Goal: Task Accomplishment & Management: Manage account settings

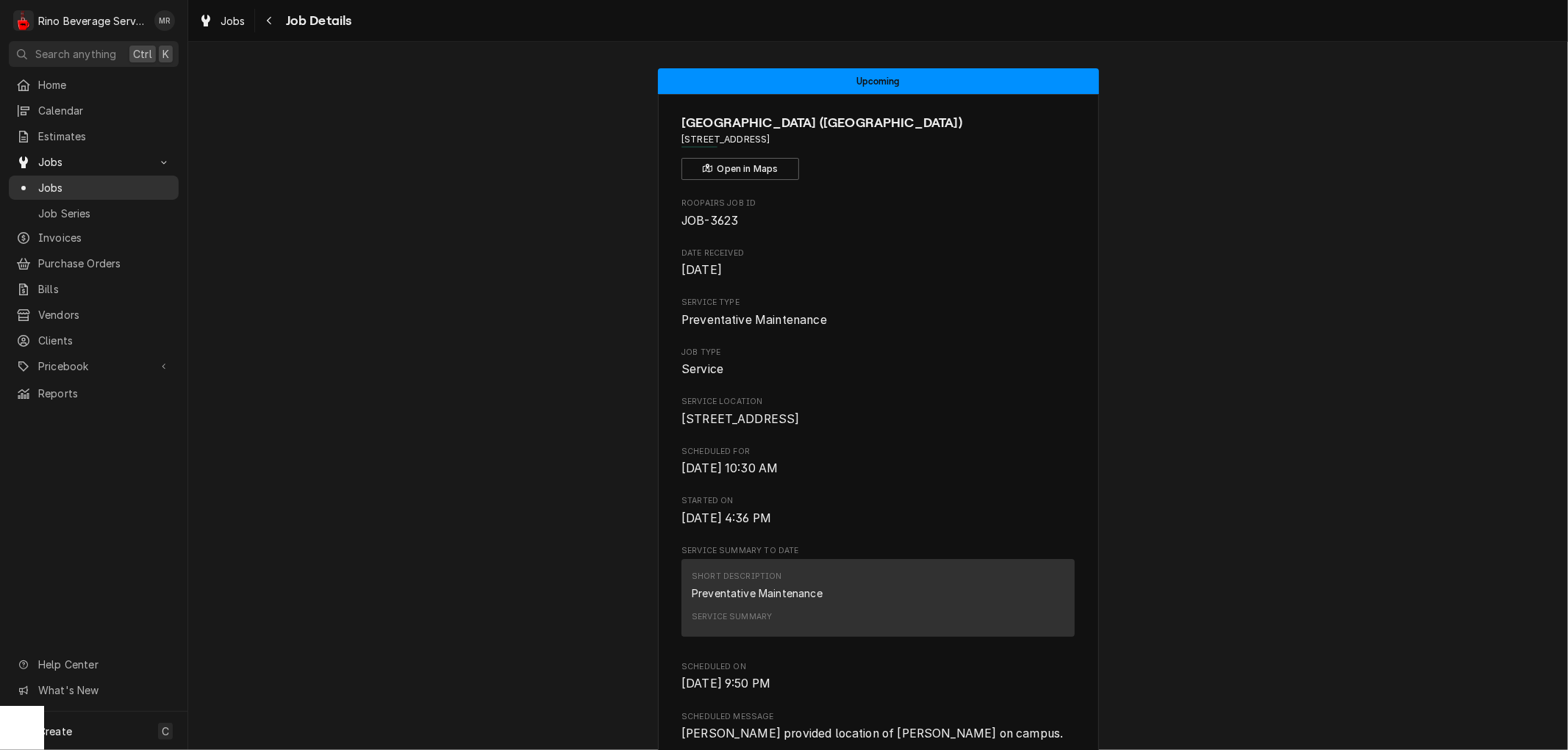
click at [69, 183] on span "Jobs" at bounding box center [104, 188] width 133 height 15
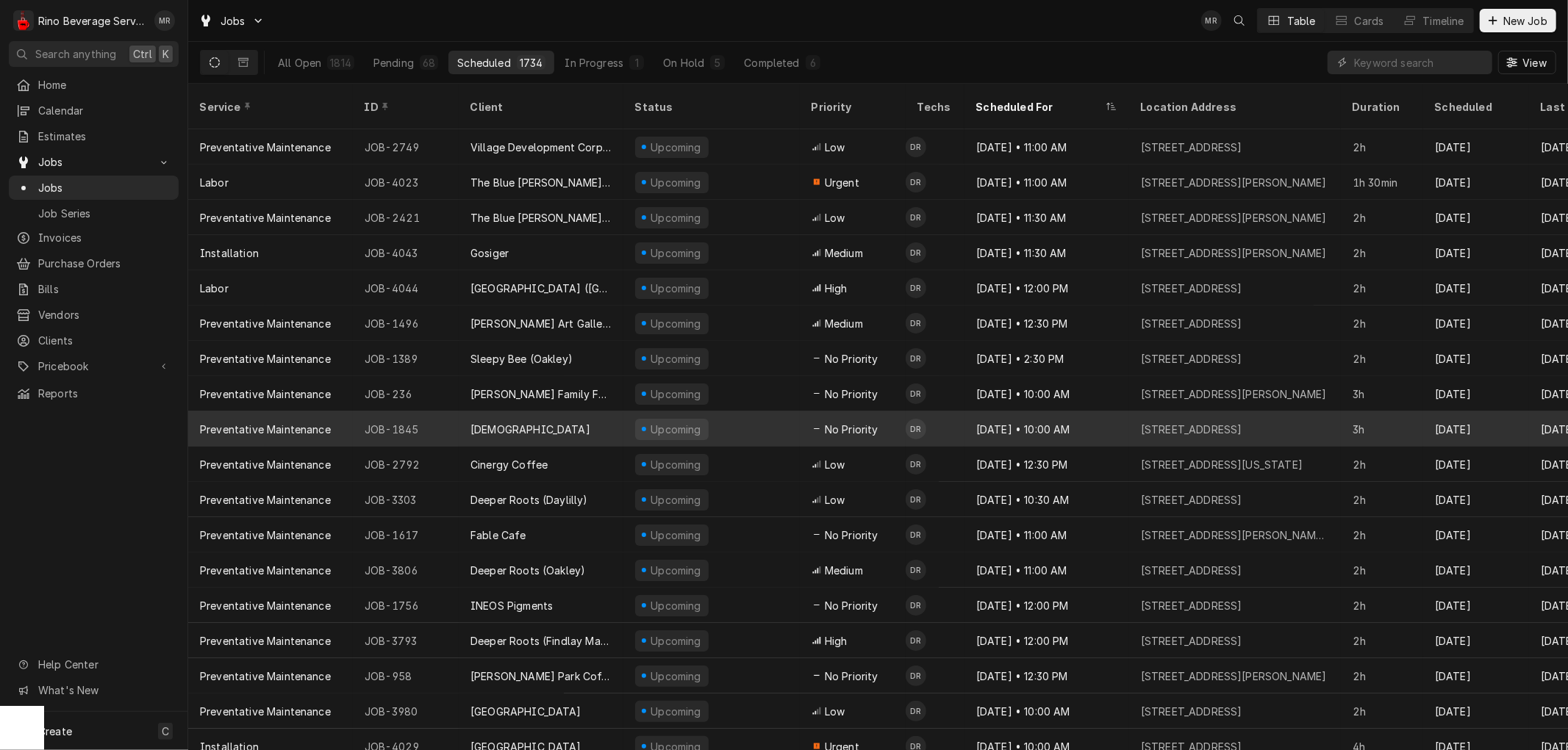
click at [582, 411] on div "[DEMOGRAPHIC_DATA]" at bounding box center [541, 429] width 165 height 36
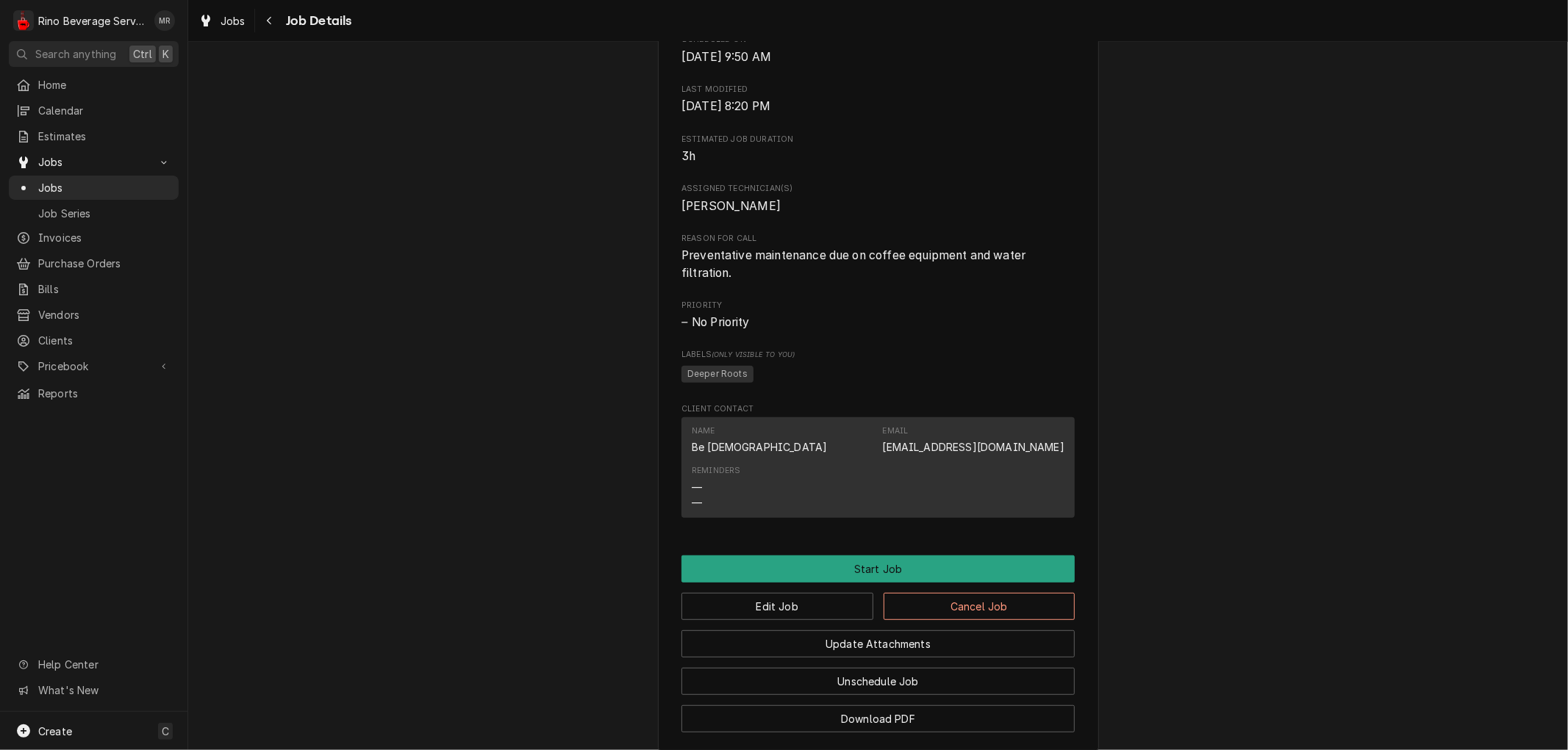
scroll to position [701, 0]
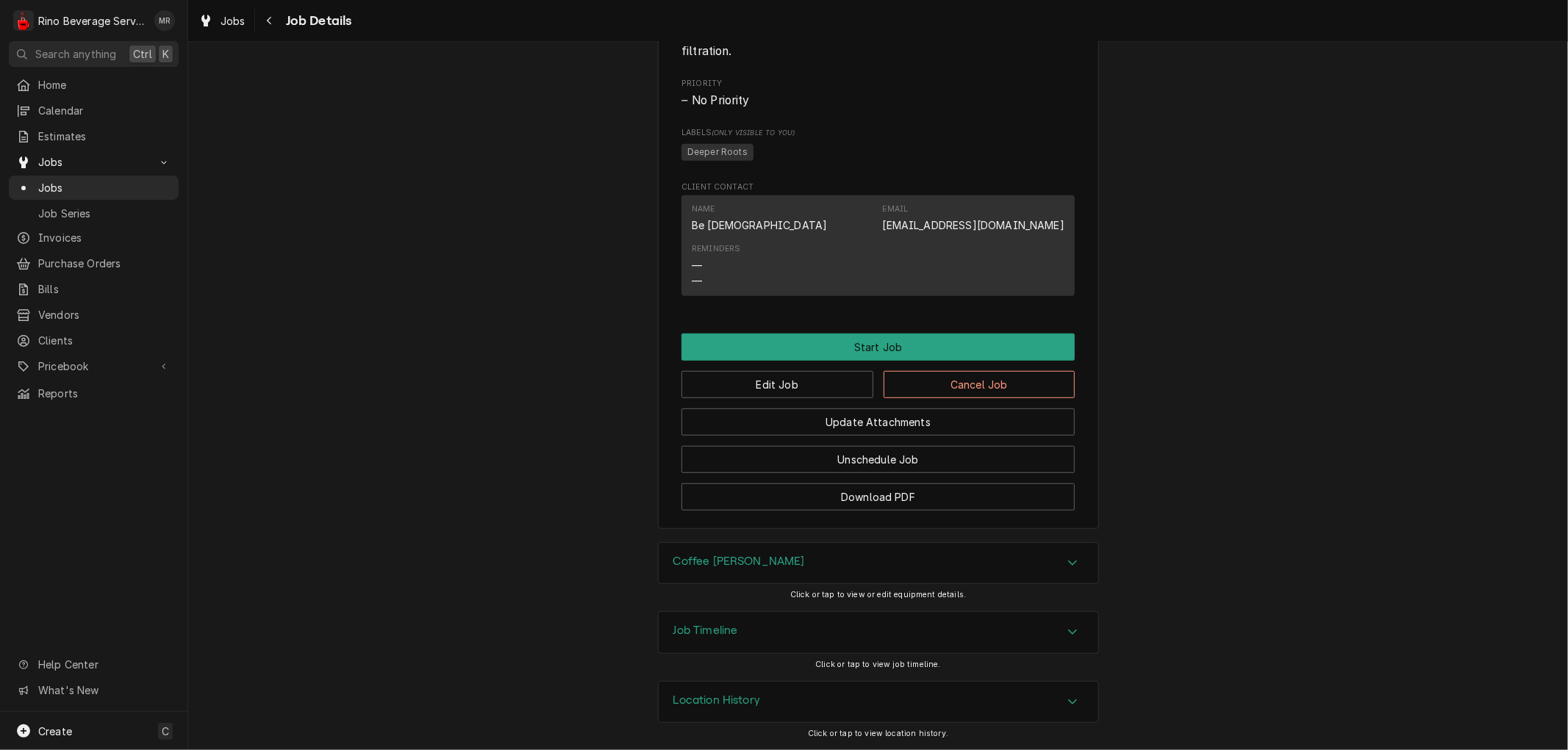
click at [745, 695] on h3 "Location History" at bounding box center [717, 700] width 87 height 14
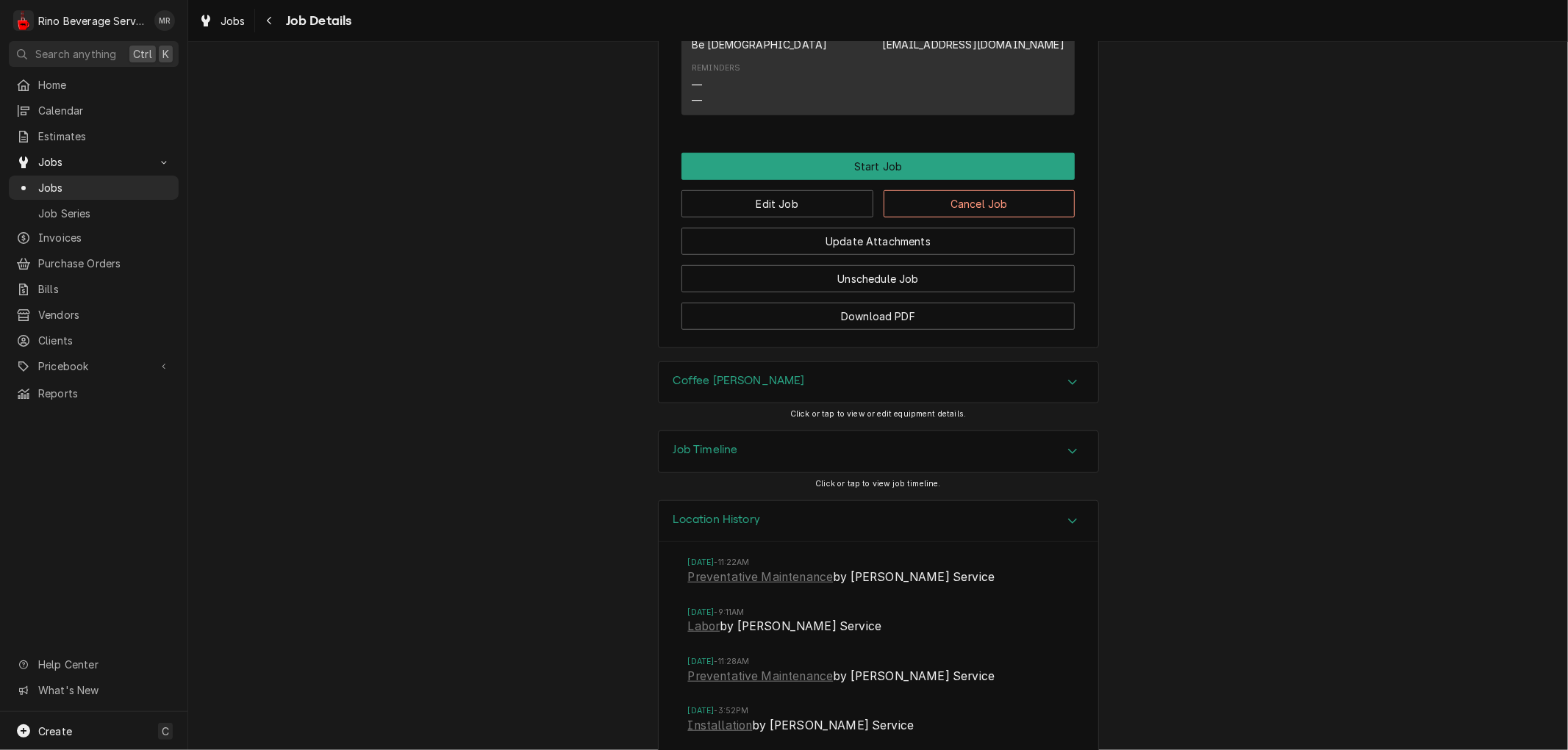
scroll to position [902, 0]
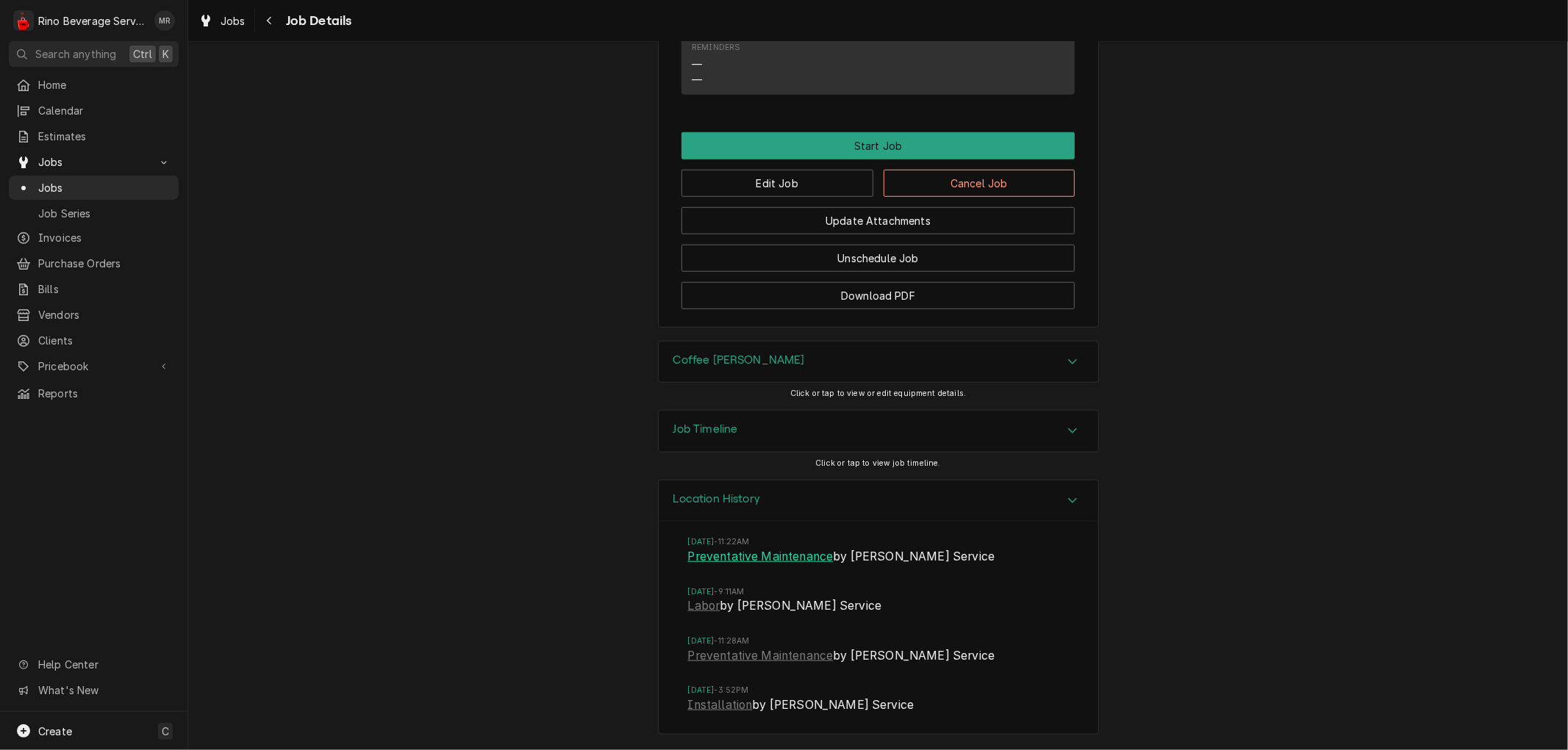
click at [711, 558] on link "Preventative Maintenance" at bounding box center [761, 557] width 146 height 18
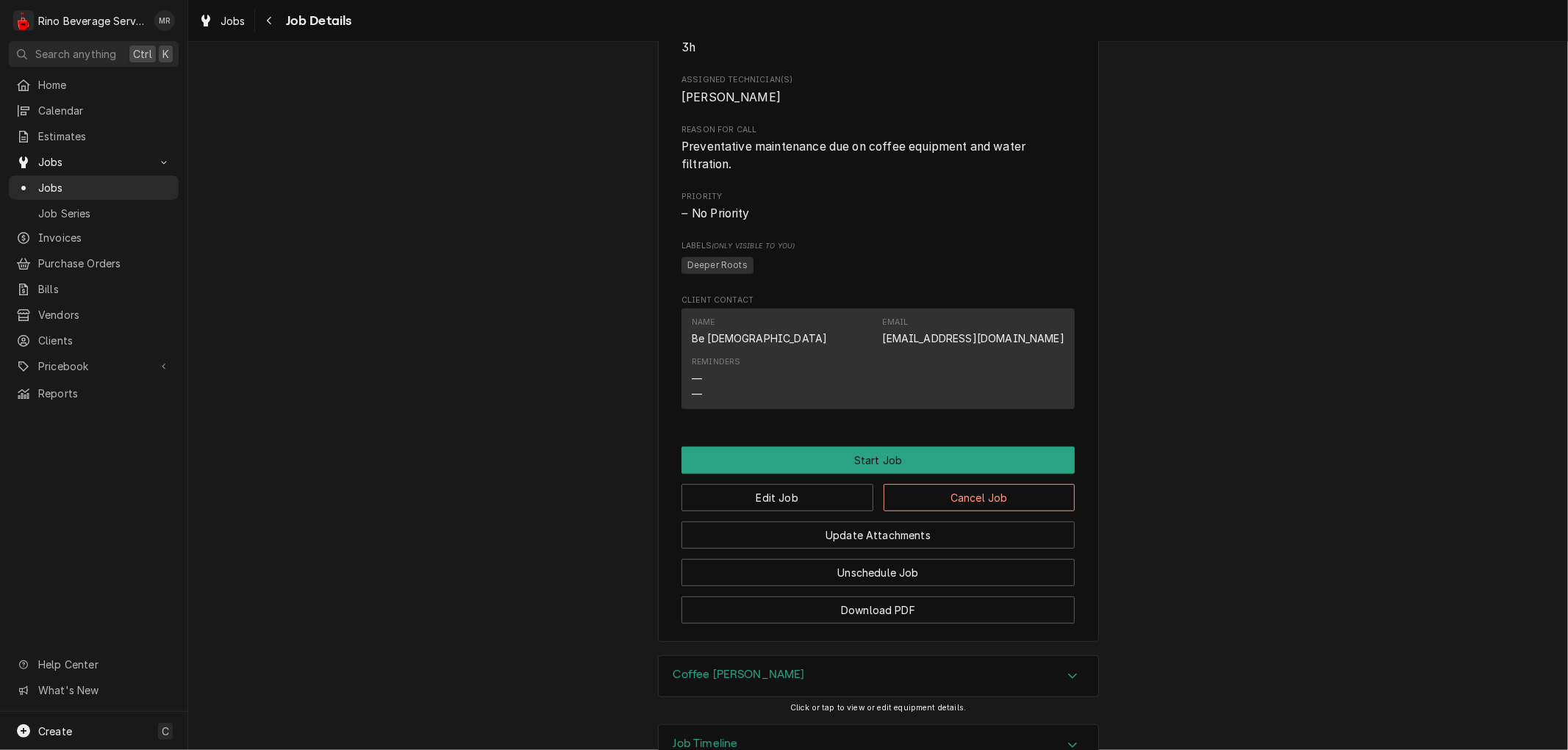
scroll to position [571, 0]
click at [123, 182] on span "Jobs" at bounding box center [104, 188] width 133 height 15
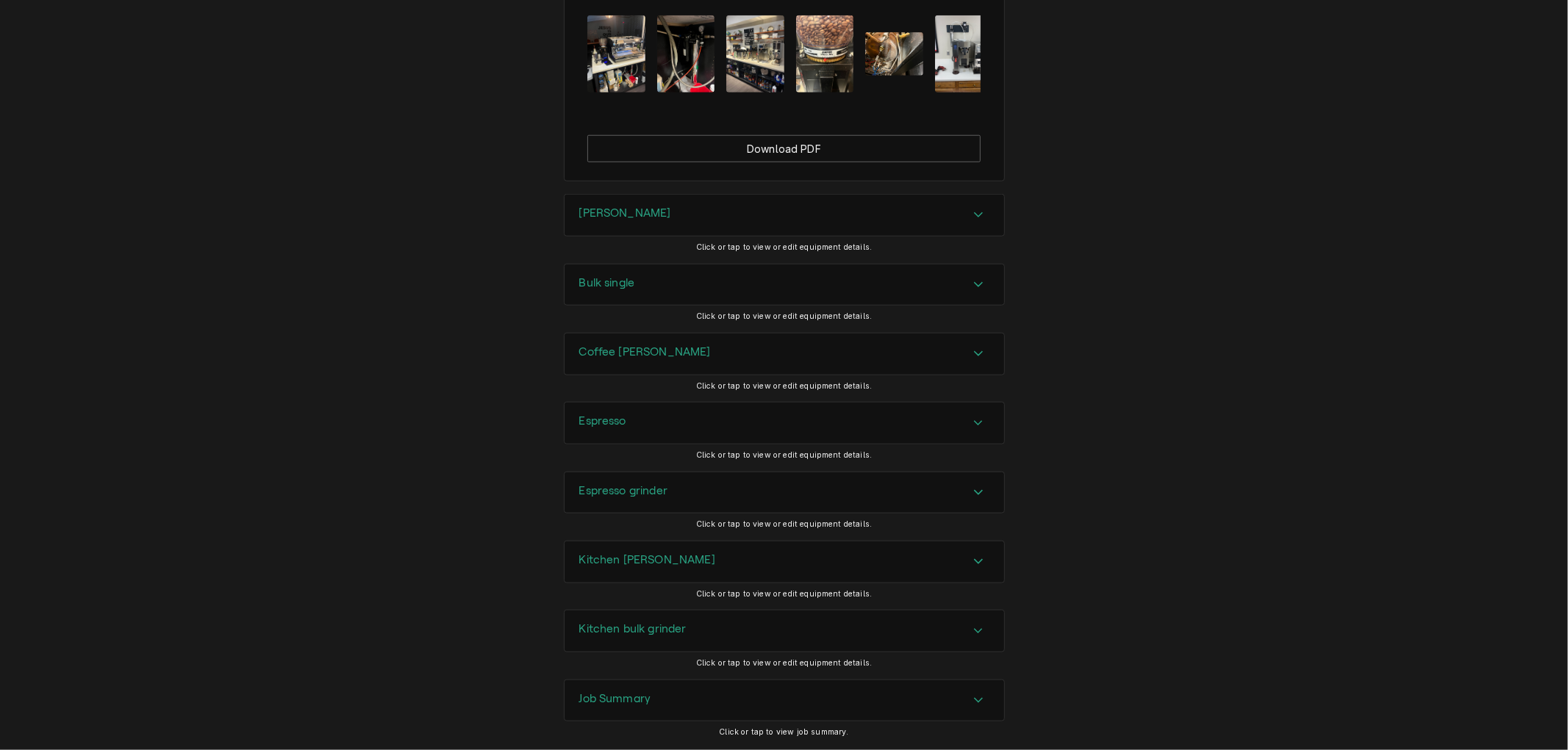
scroll to position [1224, 0]
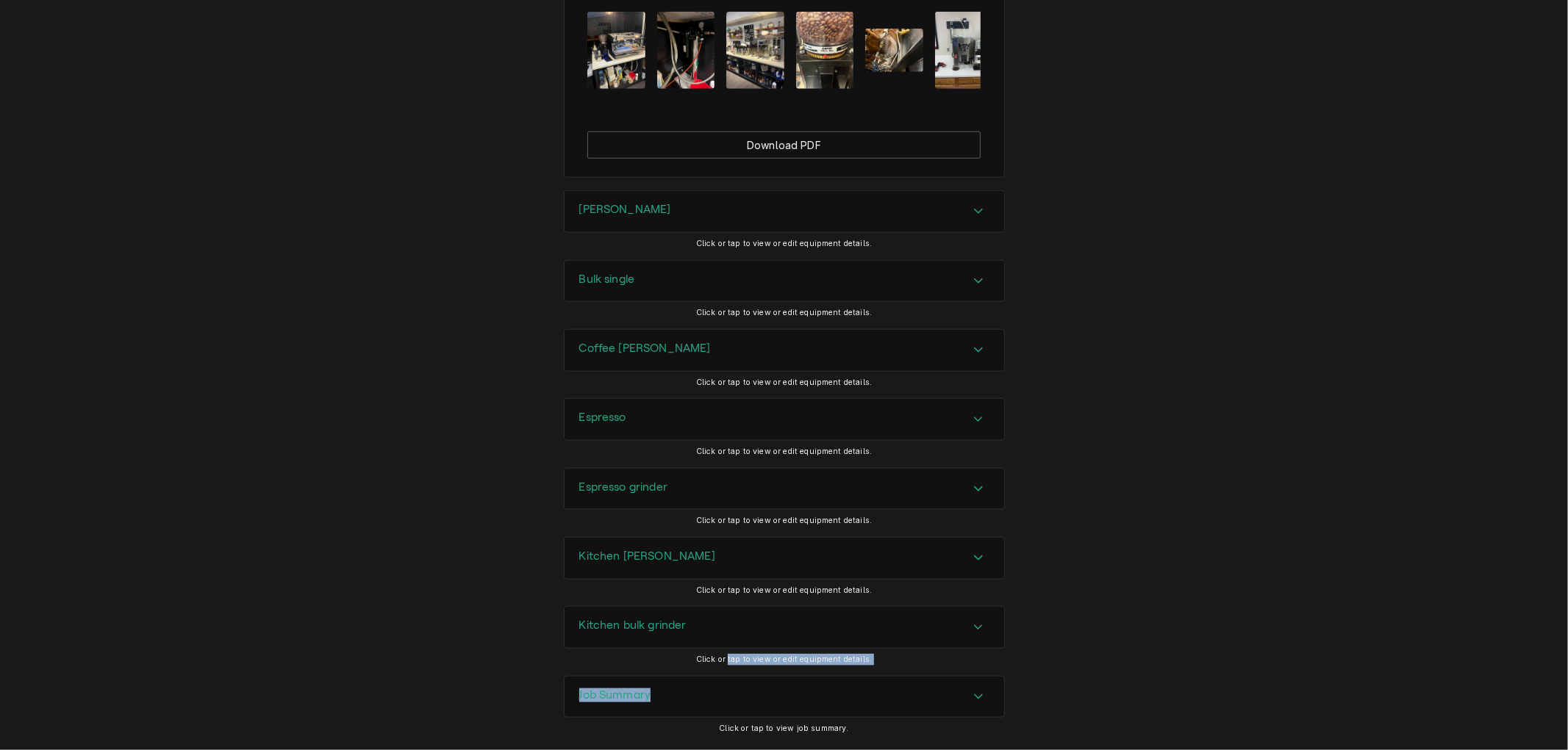
drag, startPoint x: 729, startPoint y: 662, endPoint x: 738, endPoint y: 673, distance: 14.2
click at [738, 673] on div "Completed and Invoiced Job [GEOGRAPHIC_DATA] [STREET_ADDRESS] Roopairs Job ID J…" at bounding box center [784, 375] width 1568 height 750
click at [628, 689] on h3 "Job Summary" at bounding box center [615, 695] width 72 height 14
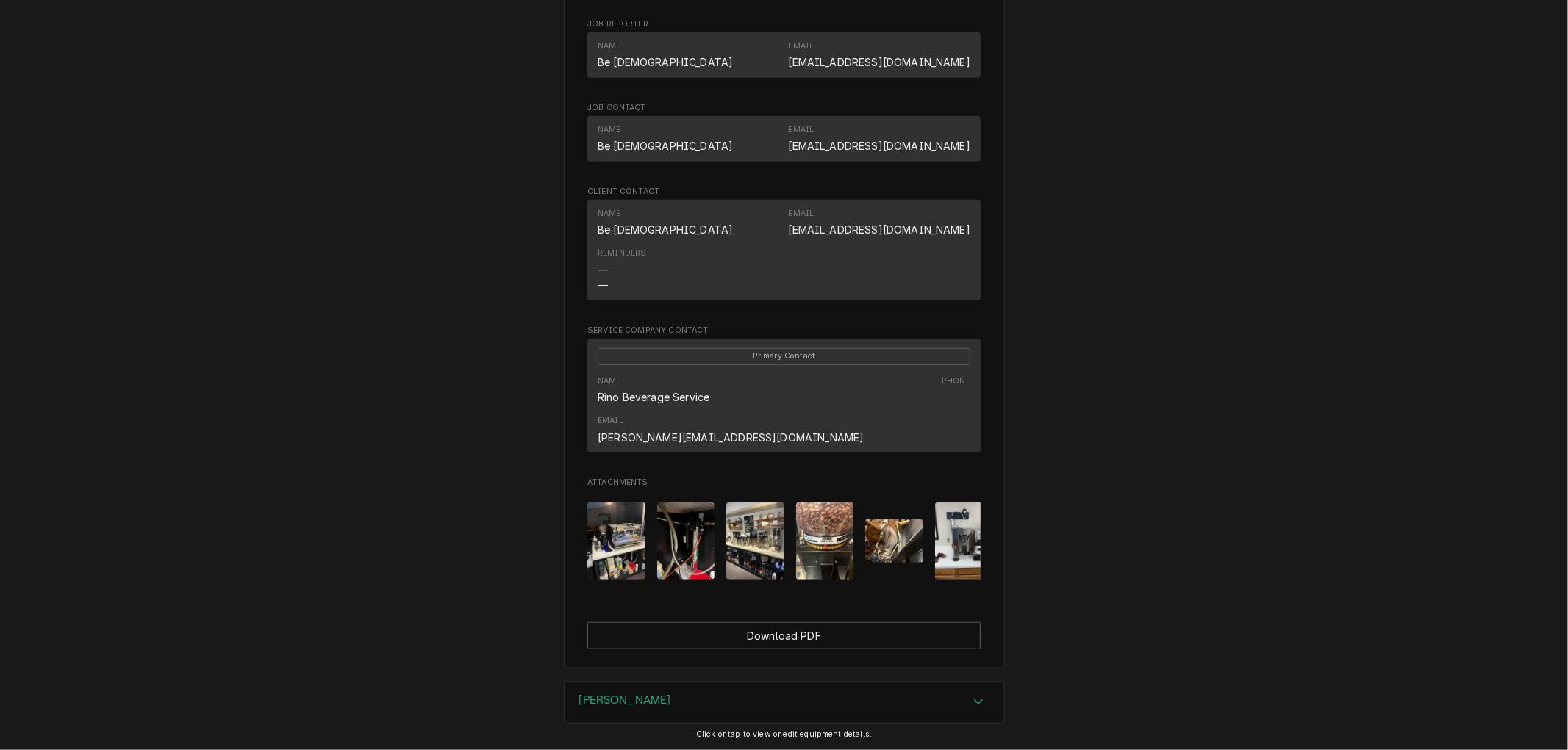
scroll to position [735, 0]
click at [742, 516] on img "Attachments" at bounding box center [755, 539] width 58 height 77
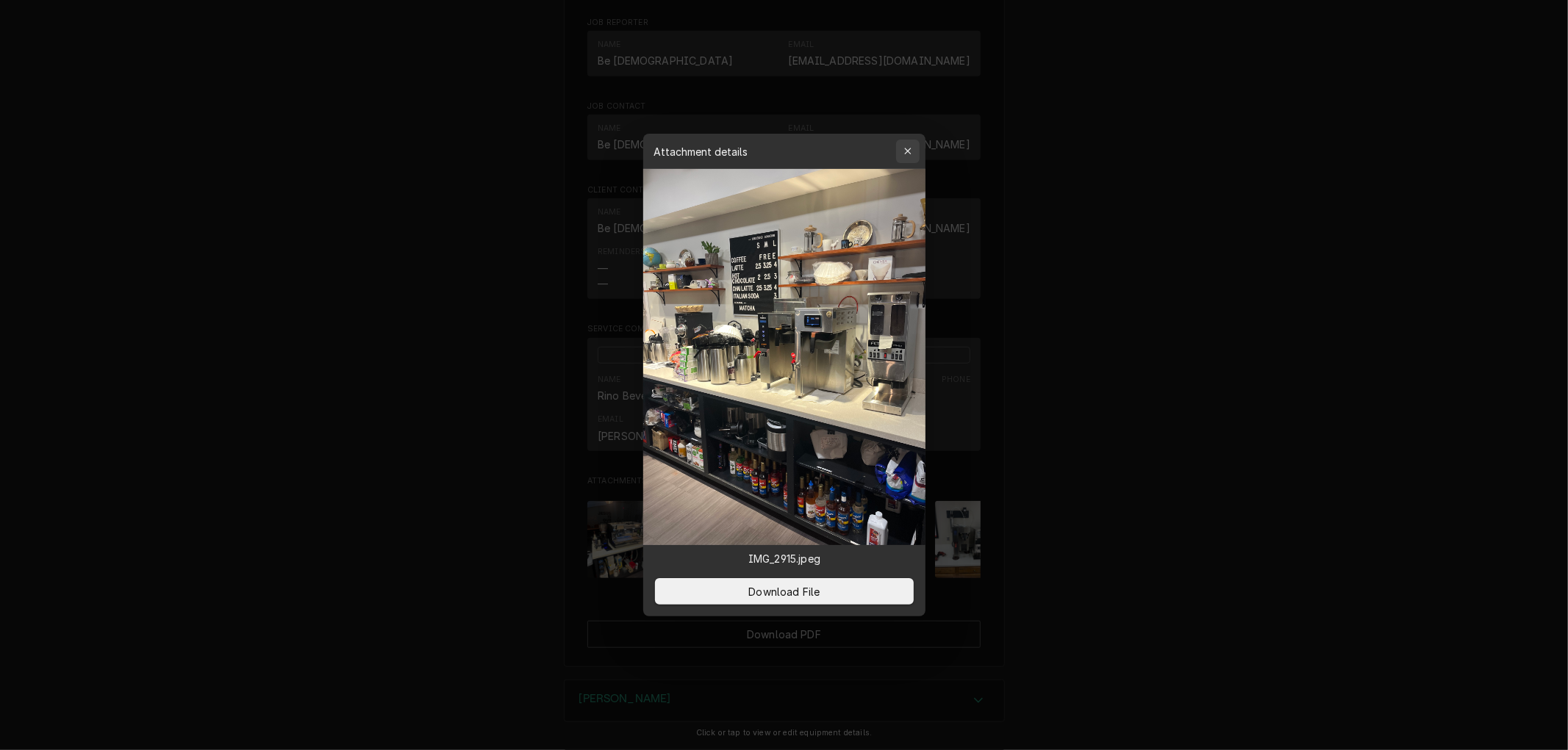
click at [906, 153] on icon "button" at bounding box center [907, 151] width 6 height 6
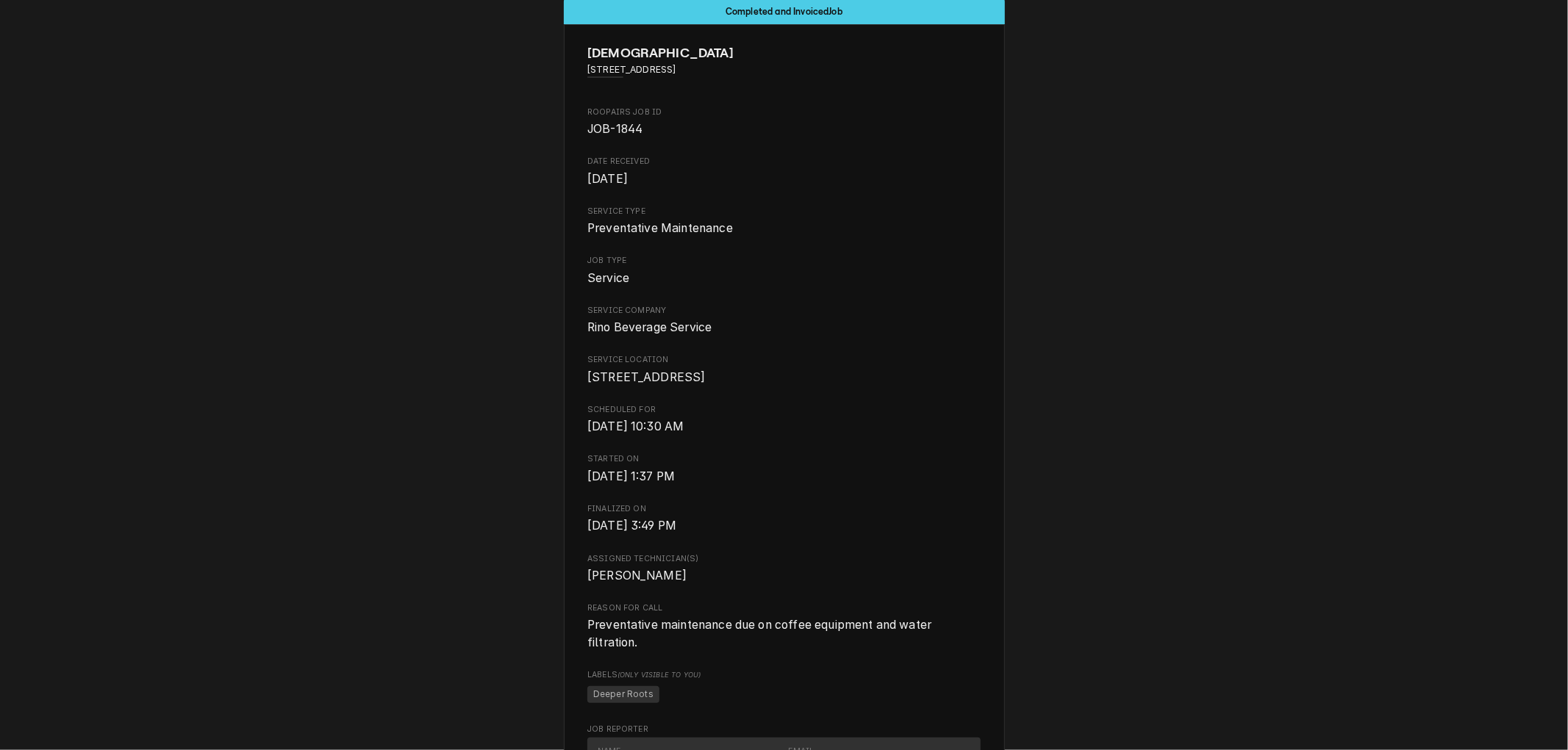
scroll to position [0, 0]
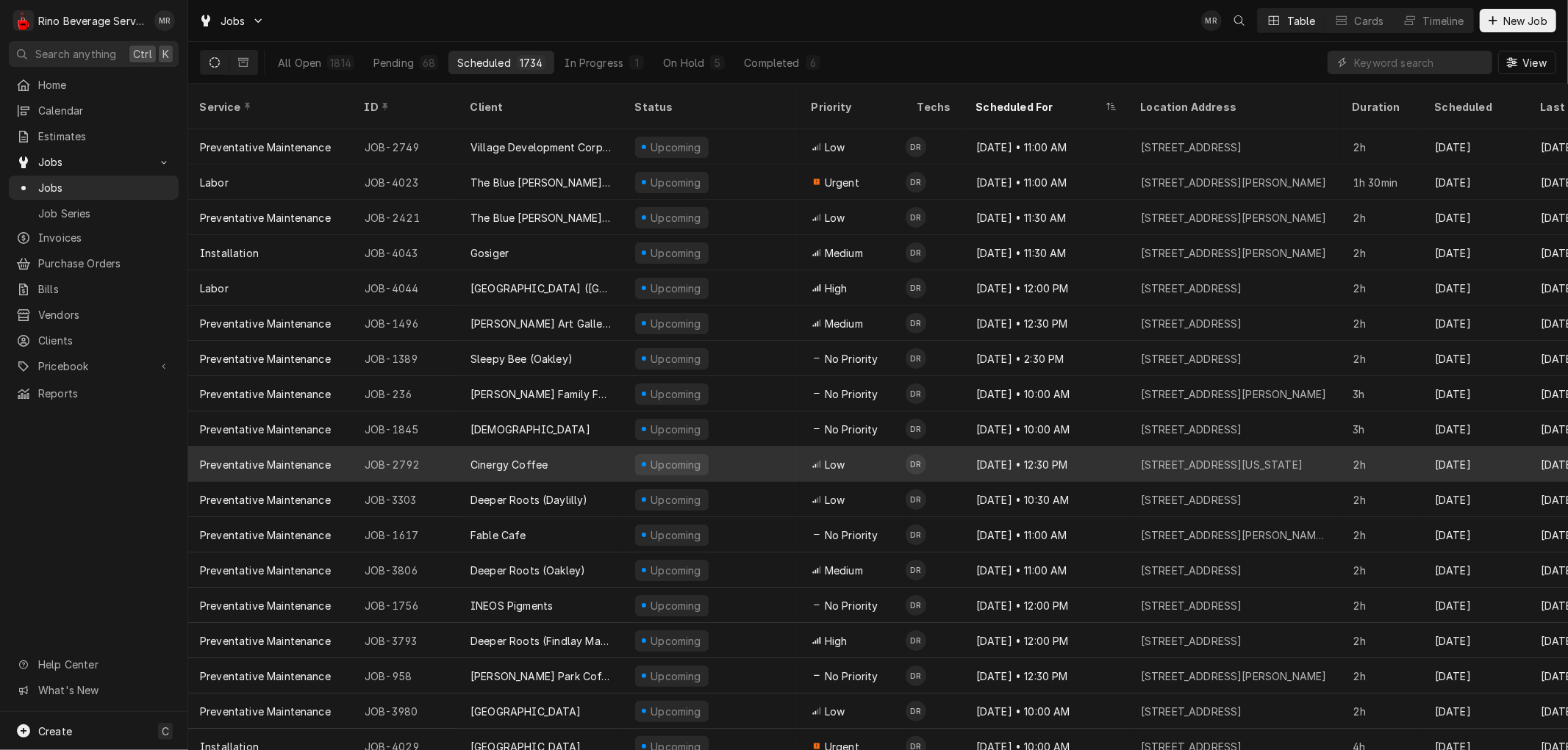
click at [765, 447] on div "Upcoming" at bounding box center [712, 465] width 176 height 36
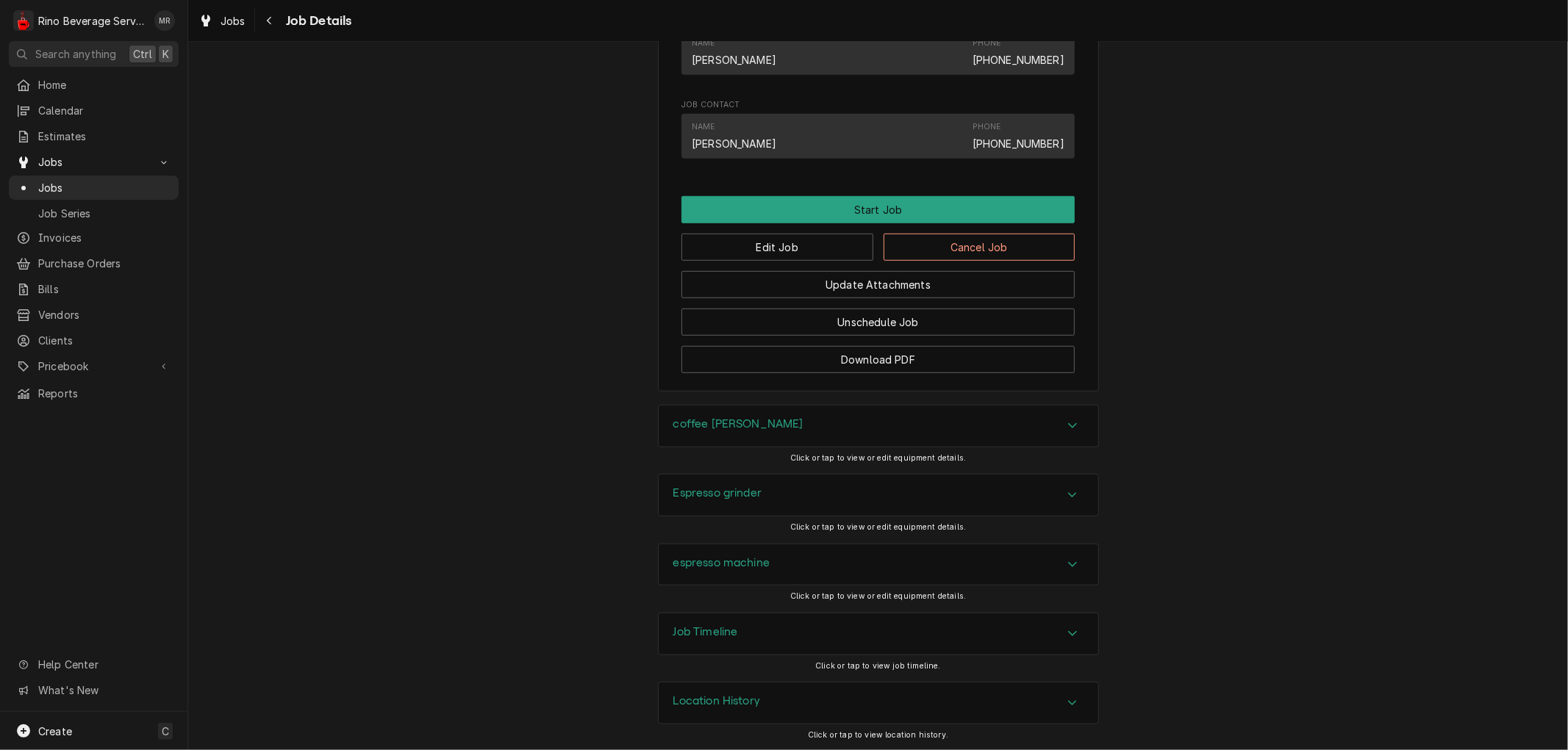
scroll to position [846, 0]
click at [729, 706] on h3 "Location History" at bounding box center [717, 699] width 87 height 14
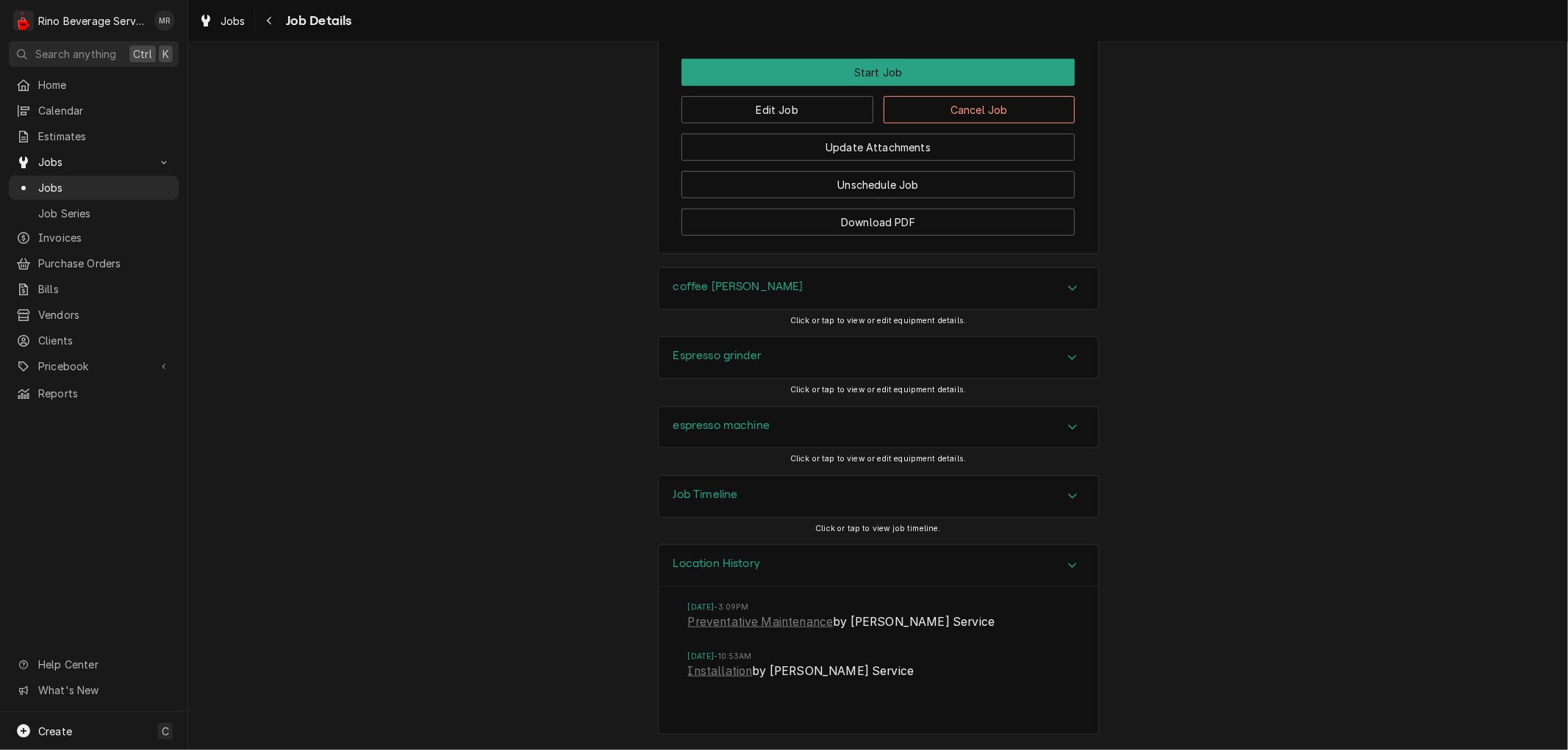
scroll to position [983, 0]
click at [774, 619] on link "Preventative Maintenance" at bounding box center [761, 622] width 146 height 18
click at [55, 181] on span "Jobs" at bounding box center [104, 188] width 133 height 15
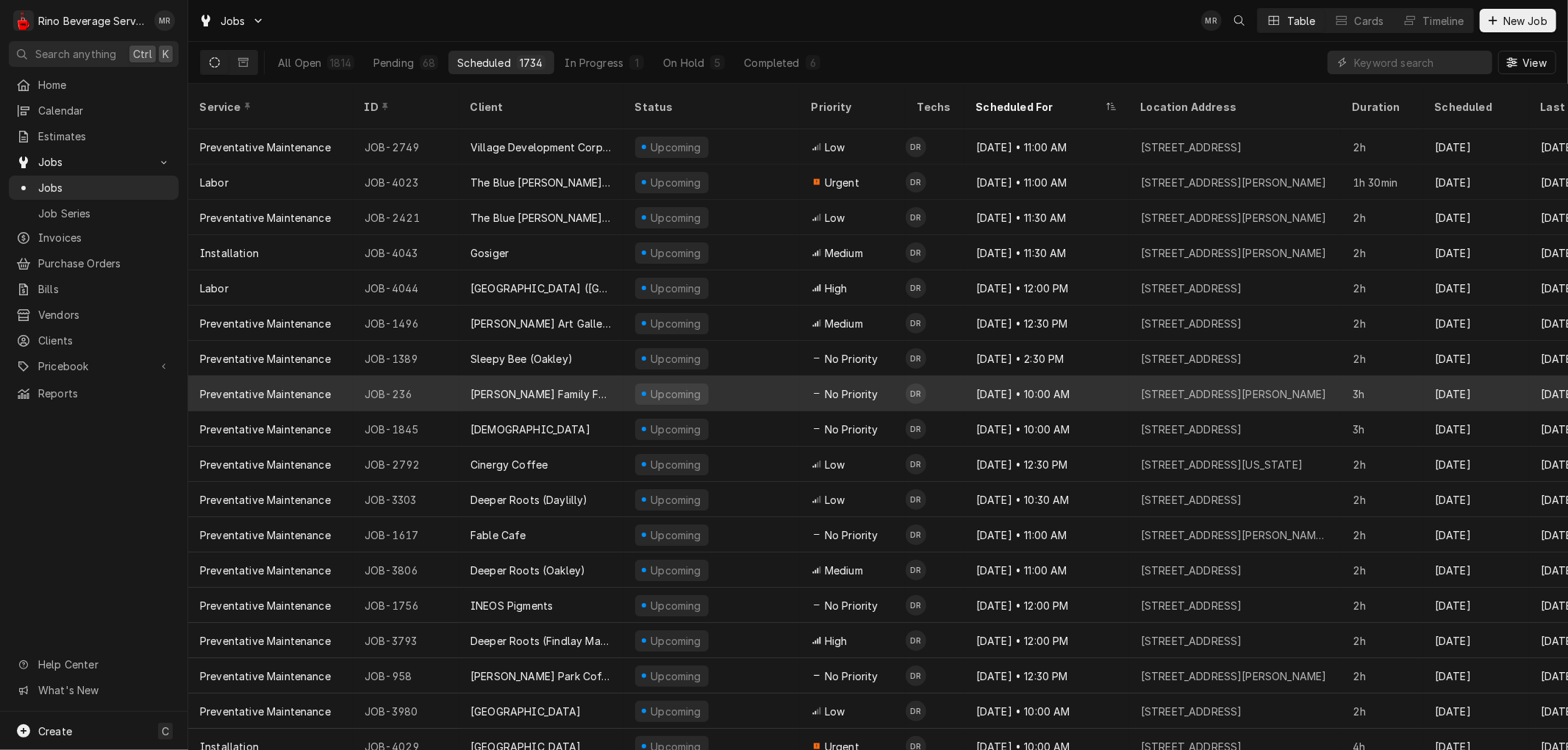
click at [578, 376] on div "[PERSON_NAME] Family Farm" at bounding box center [541, 394] width 165 height 36
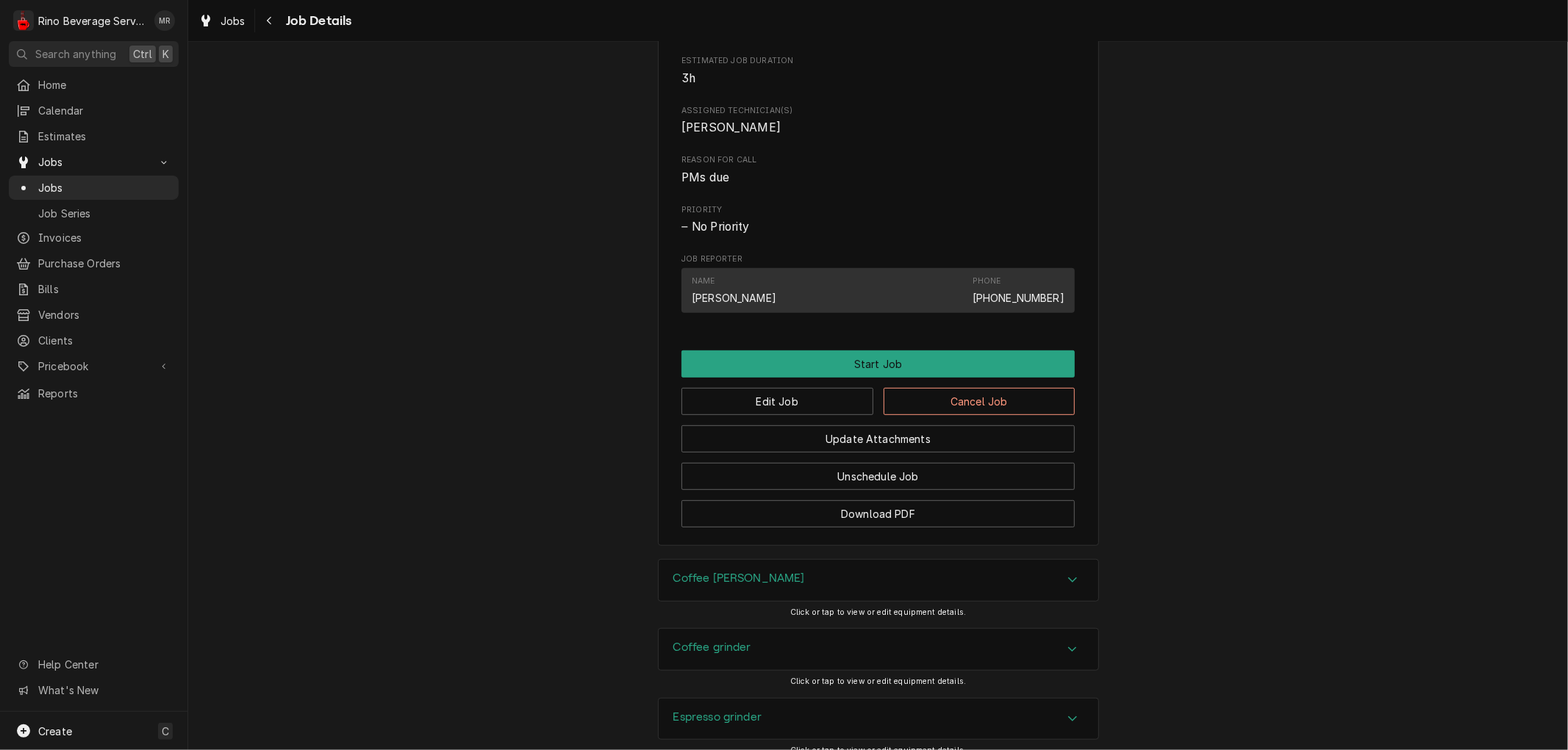
scroll to position [538, 0]
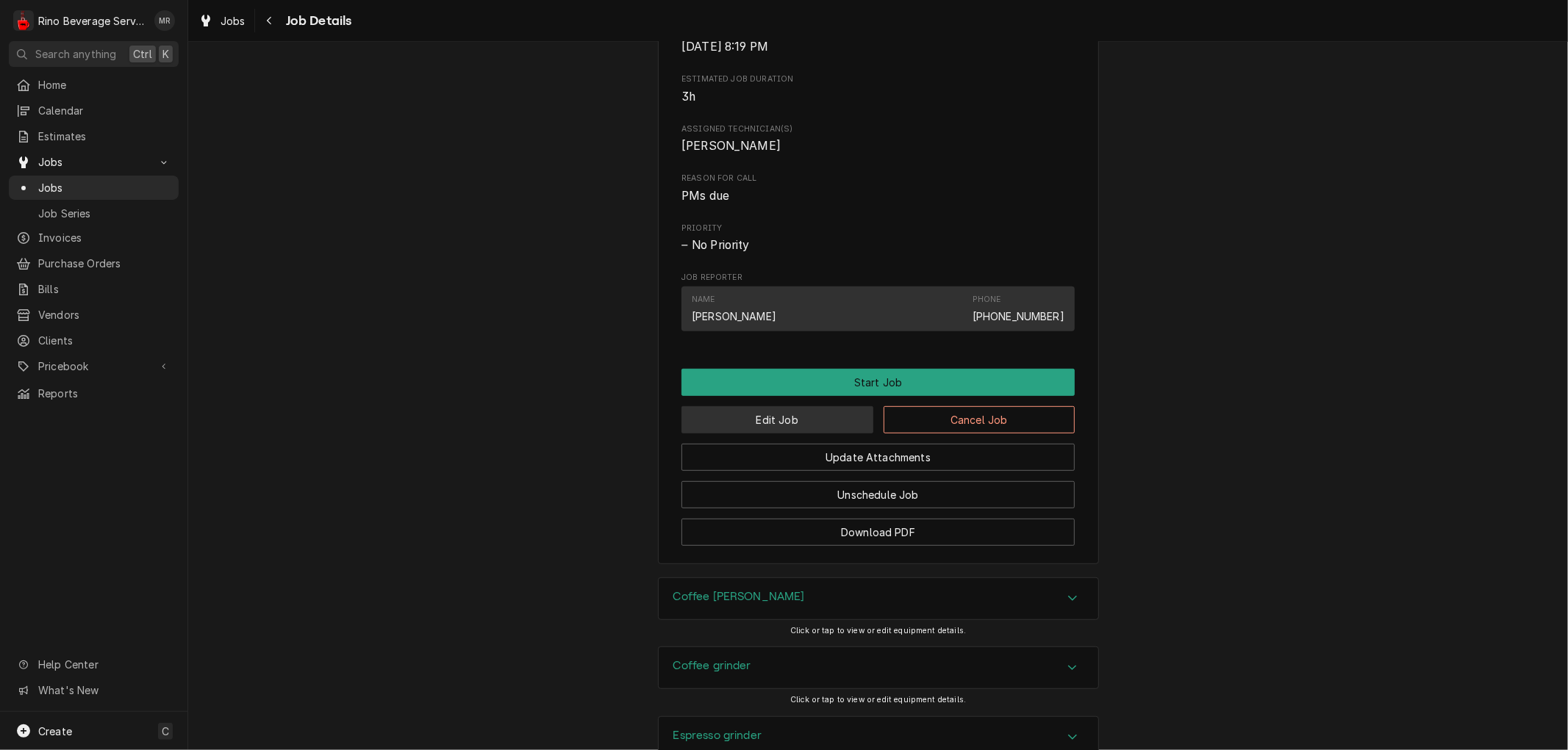
click at [731, 424] on button "Edit Job" at bounding box center [777, 420] width 192 height 27
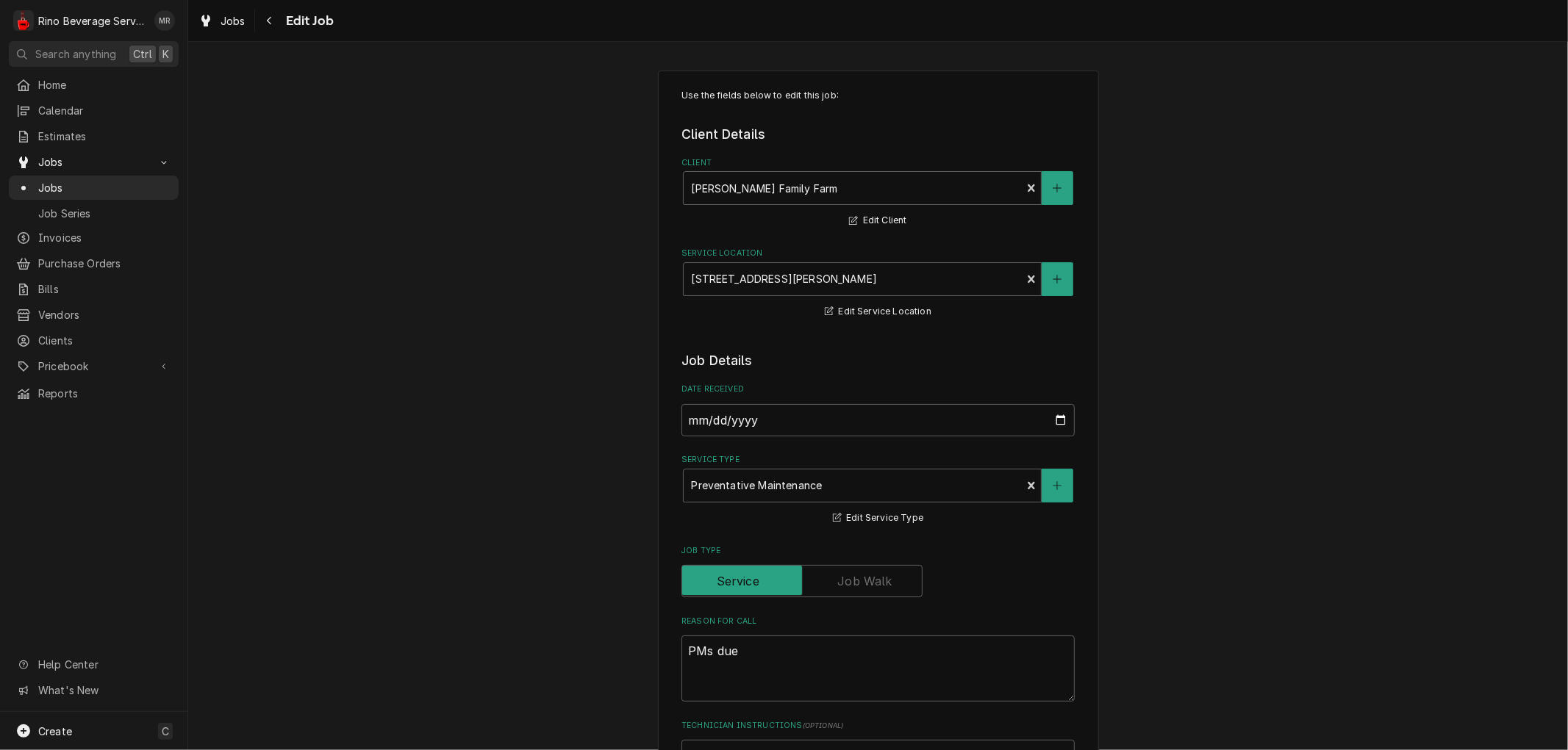
type textarea "x"
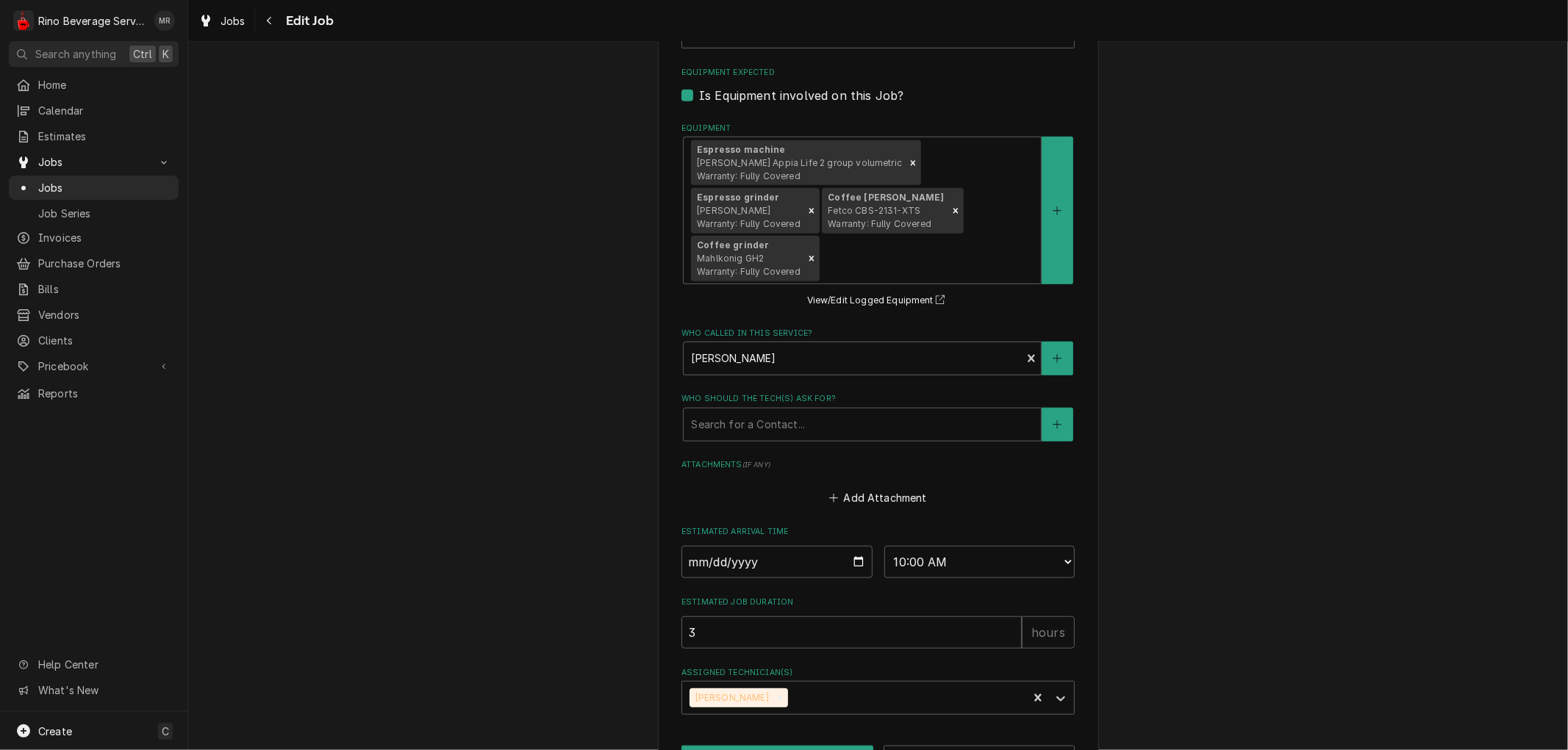
scroll to position [896, 0]
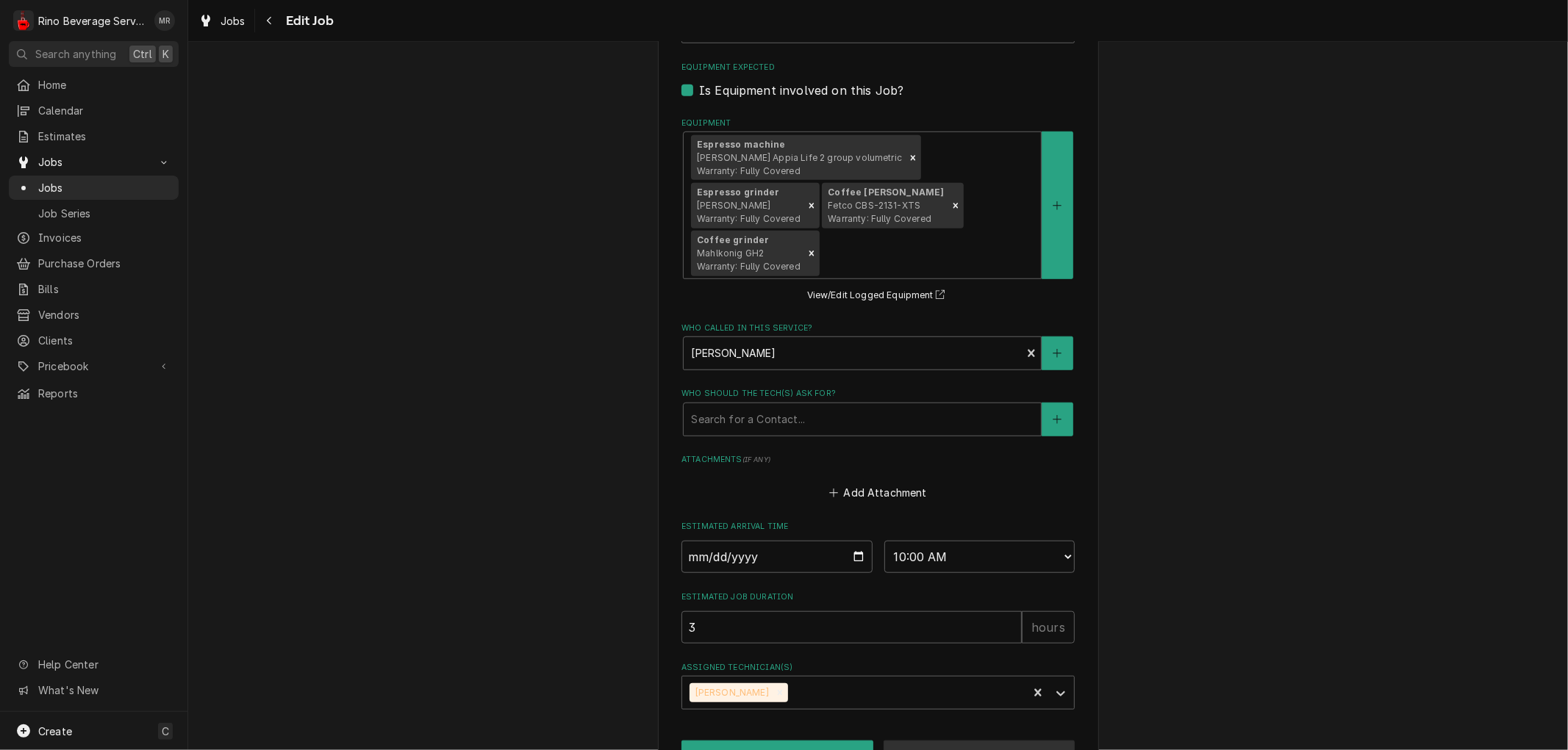
click at [981, 740] on button "Cancel Edits" at bounding box center [979, 754] width 192 height 27
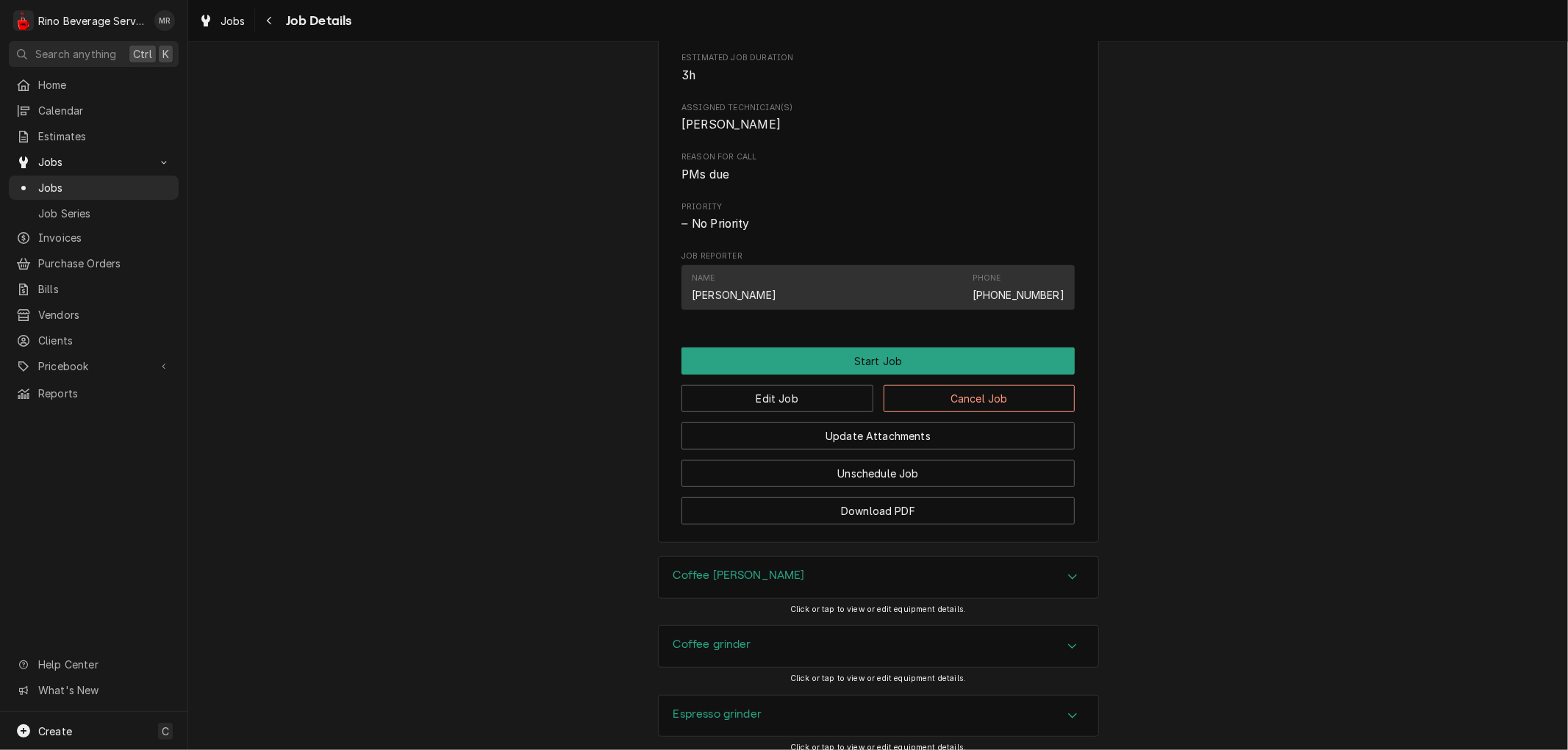
scroll to position [782, 0]
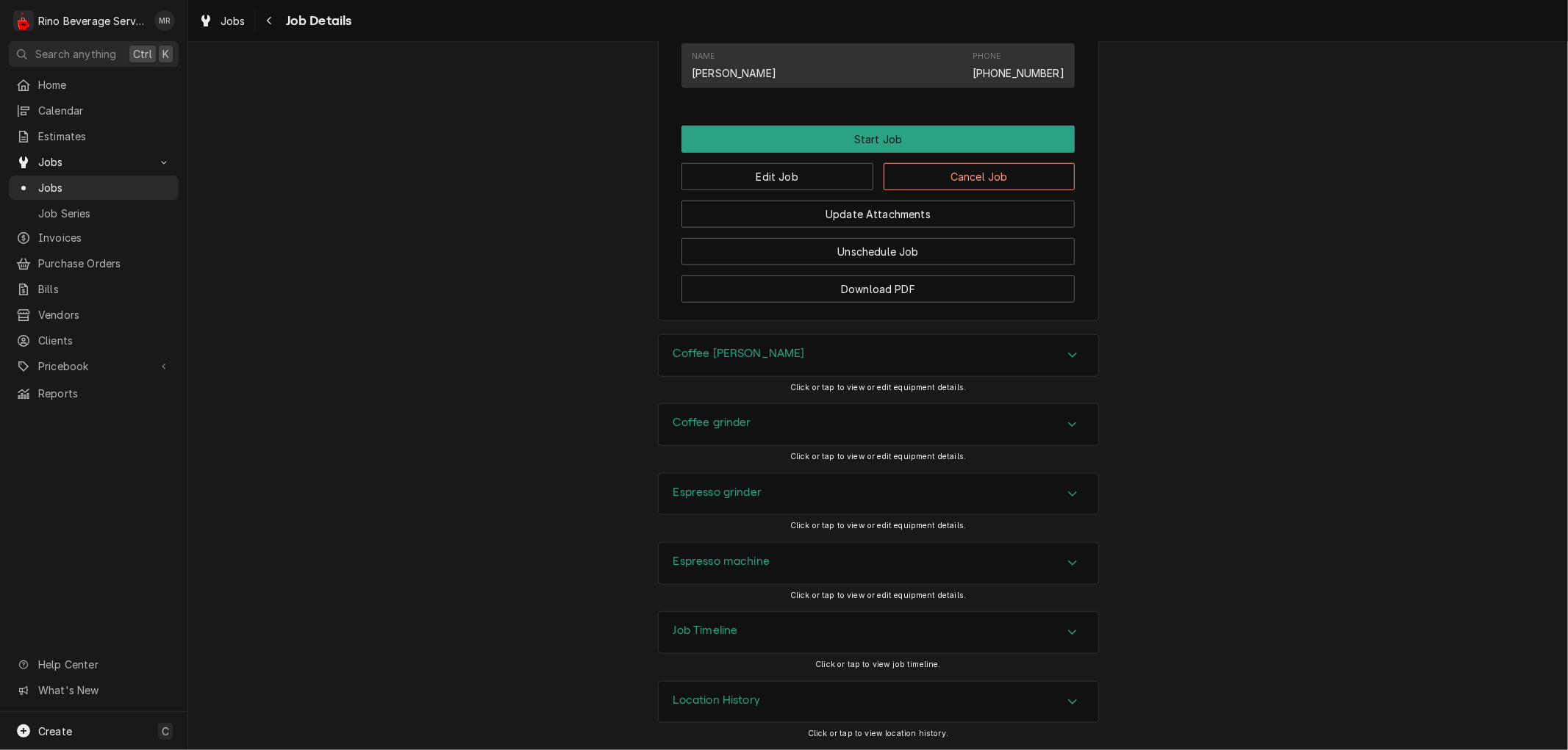
click at [749, 692] on div "Location History" at bounding box center [879, 702] width 440 height 41
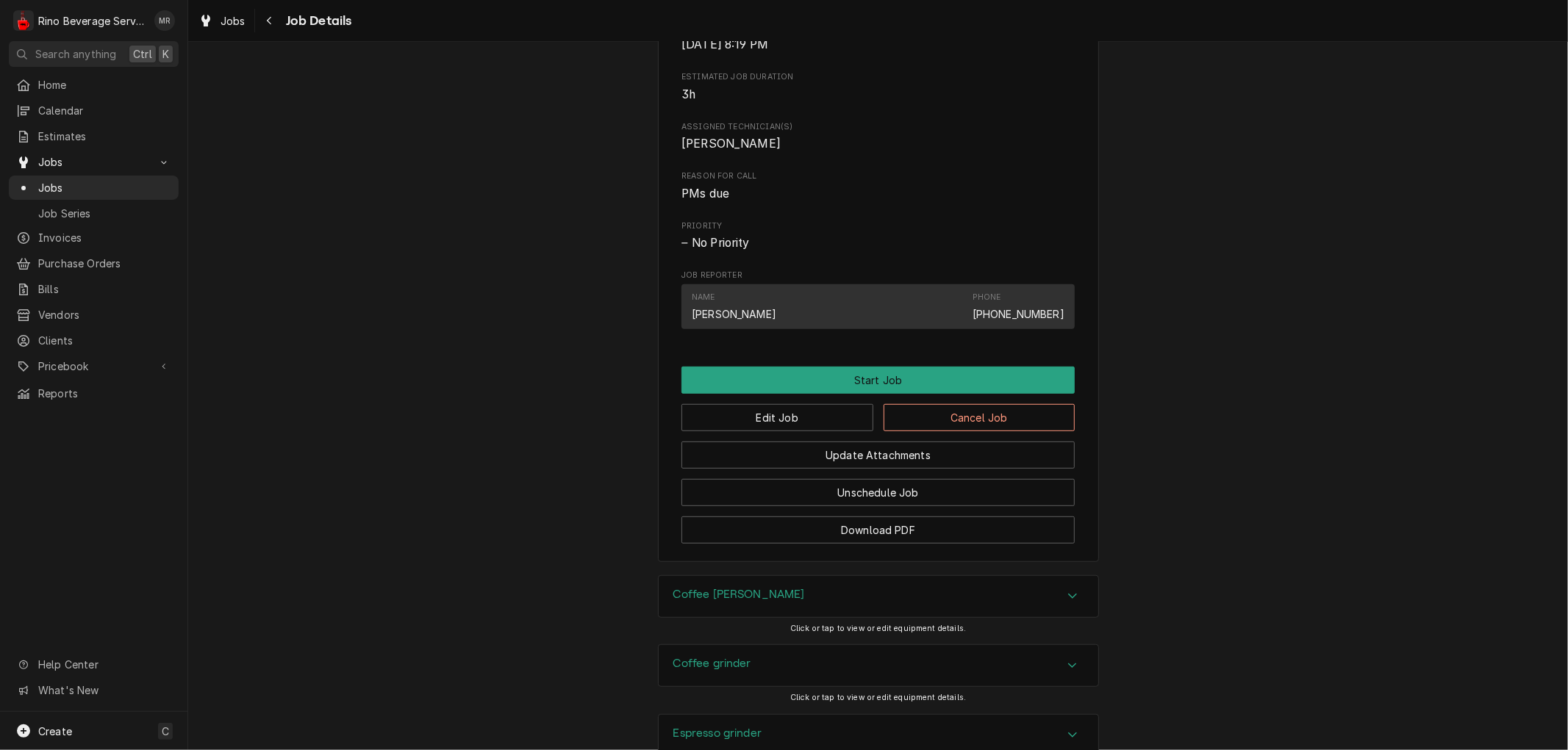
scroll to position [652, 0]
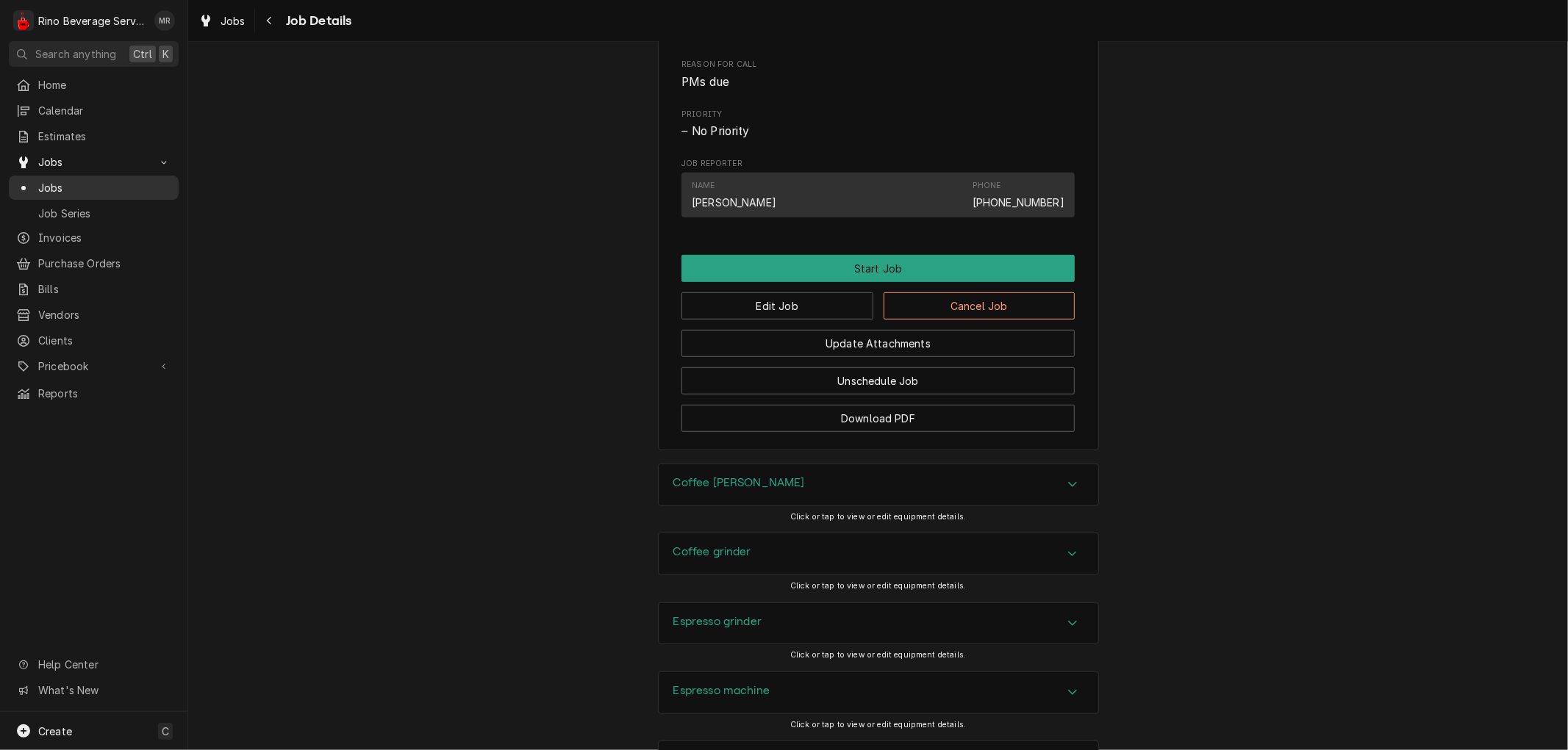
click at [106, 186] on span "Jobs" at bounding box center [104, 188] width 133 height 15
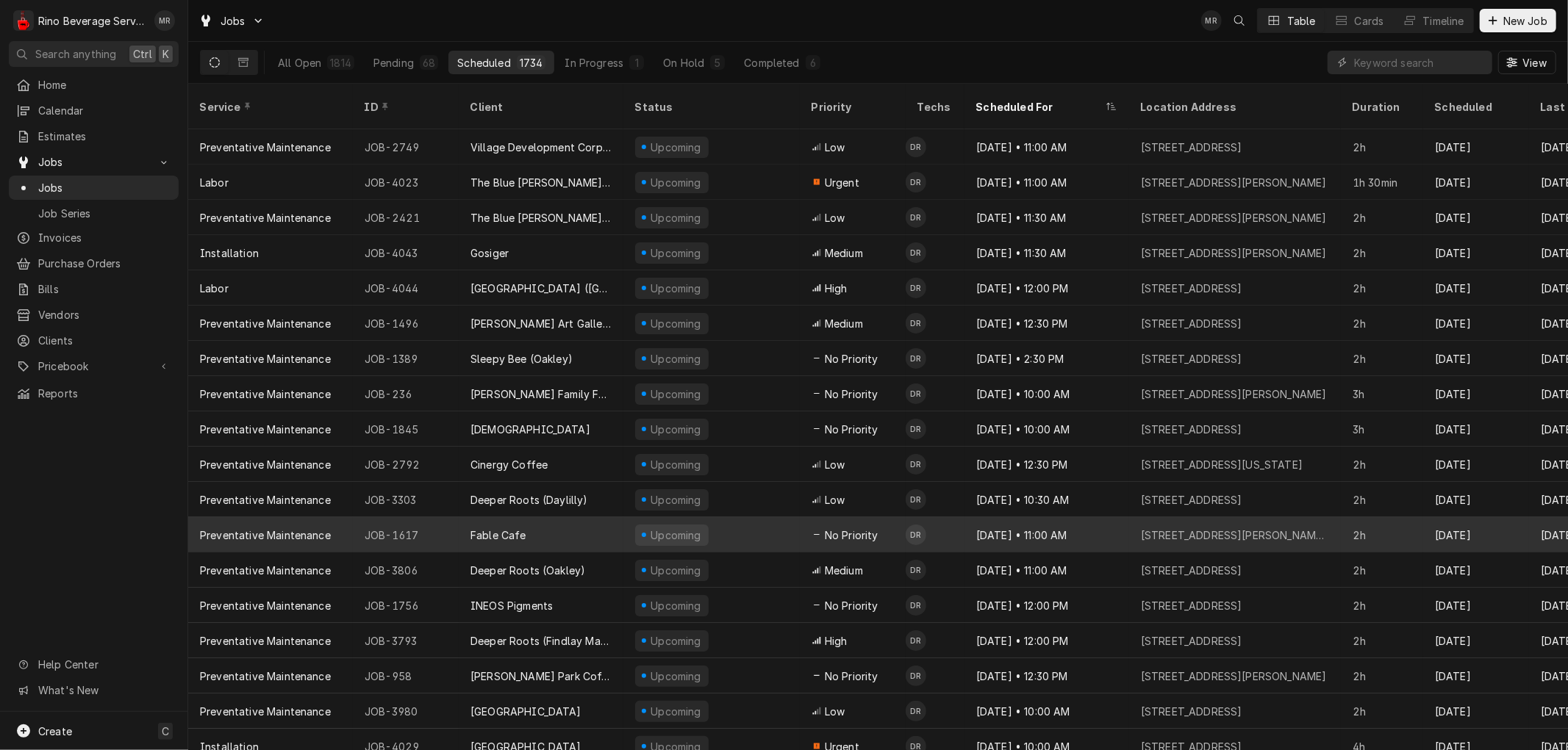
click at [745, 517] on div "Upcoming" at bounding box center [712, 535] width 176 height 36
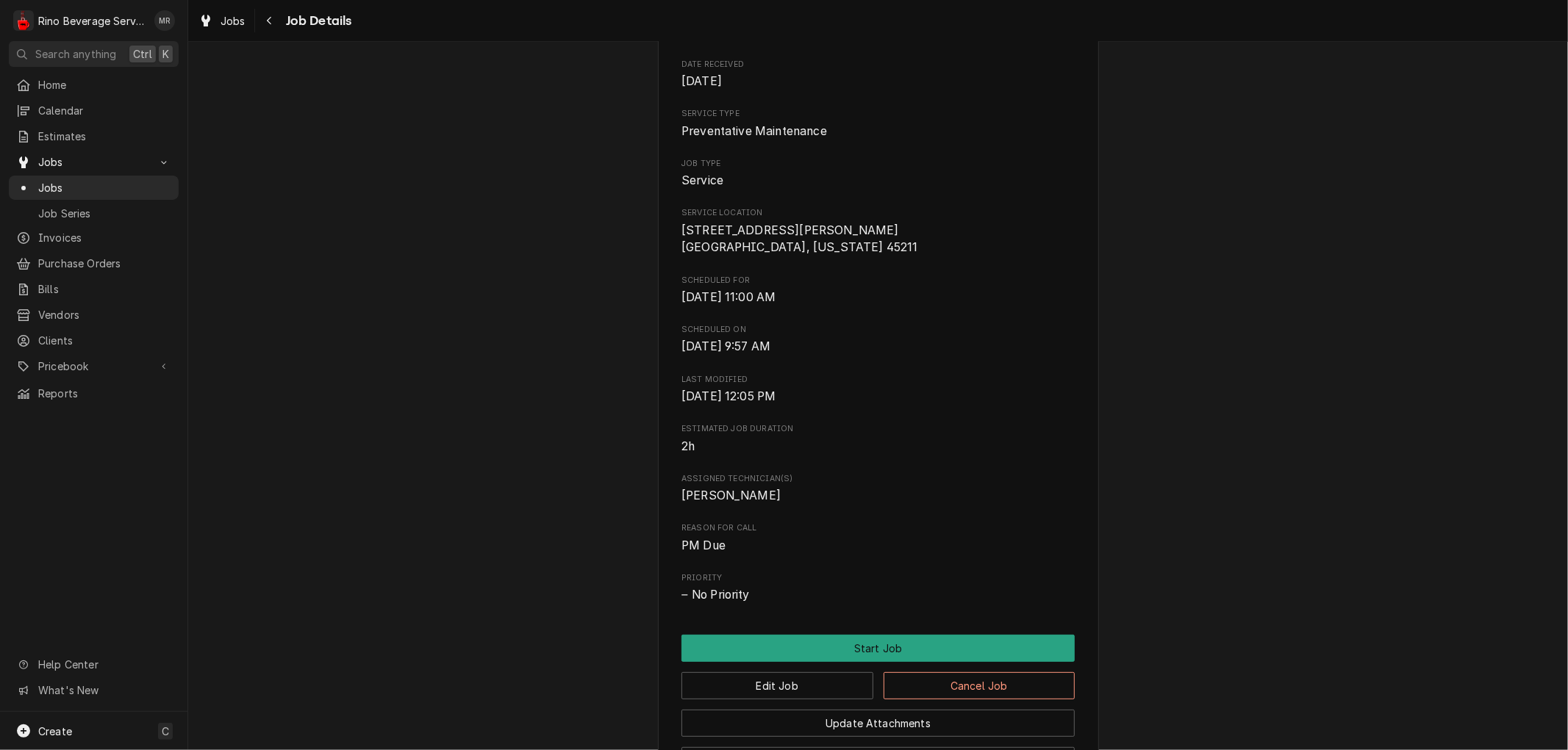
scroll to position [421, 0]
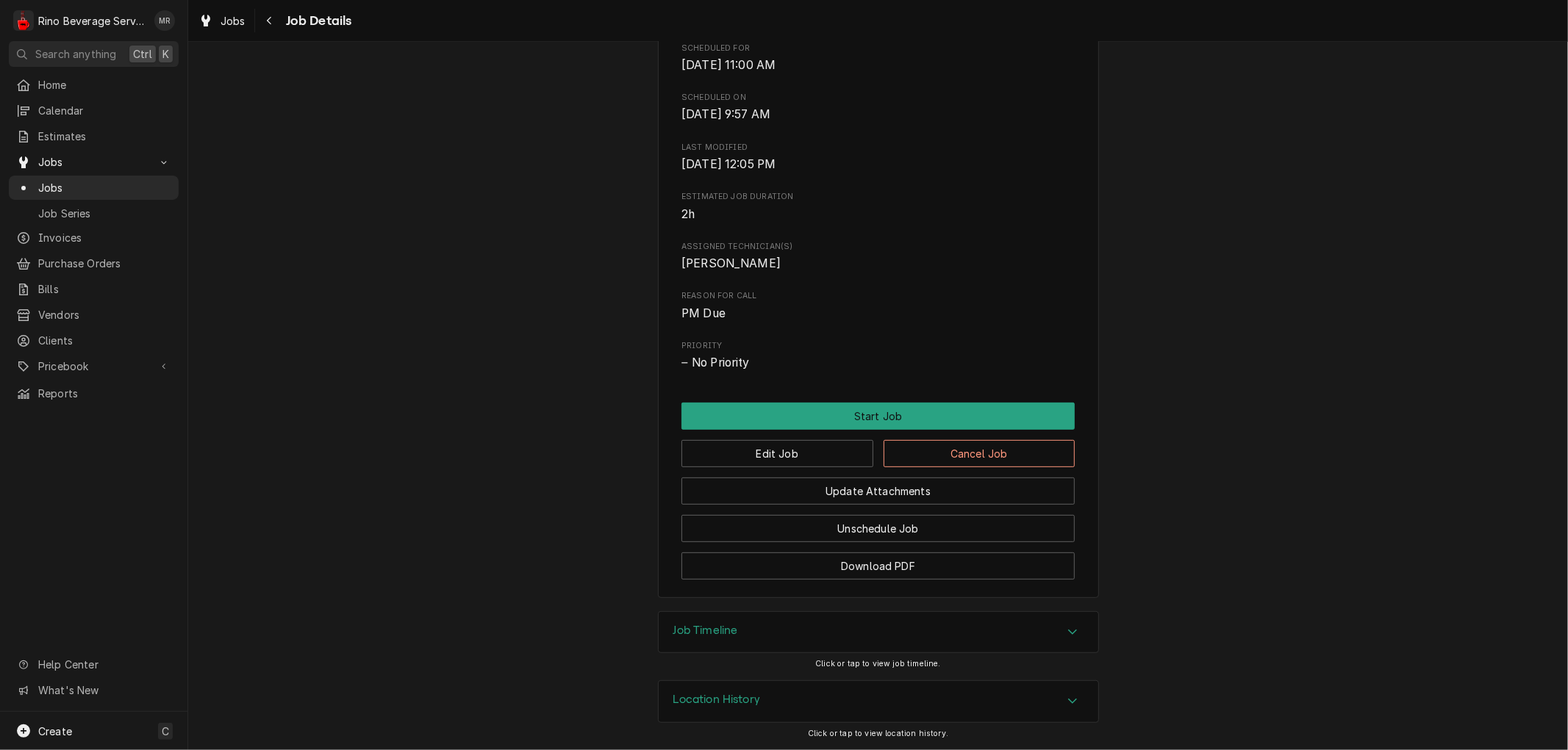
click at [762, 697] on div "Location History" at bounding box center [879, 702] width 440 height 41
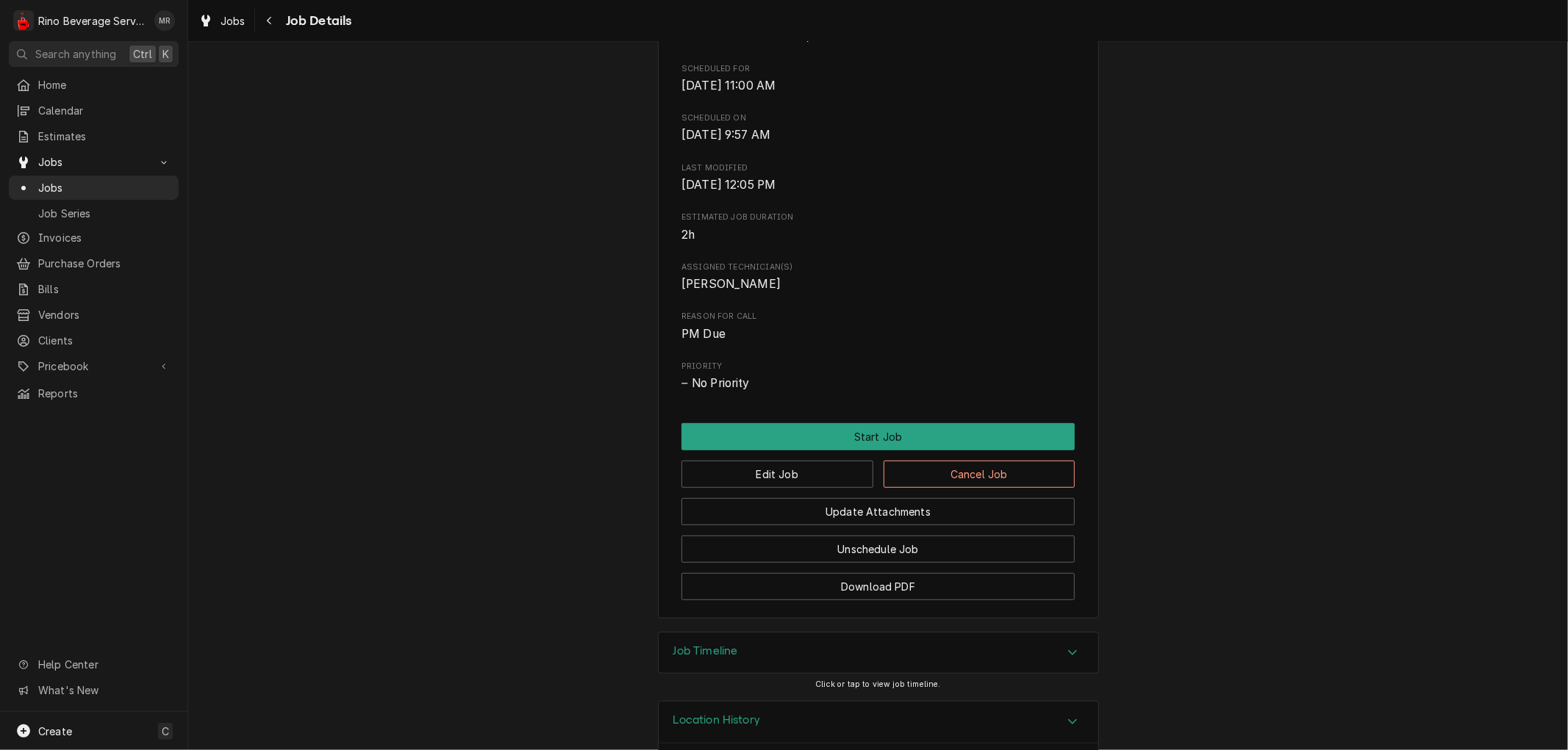
scroll to position [408, 0]
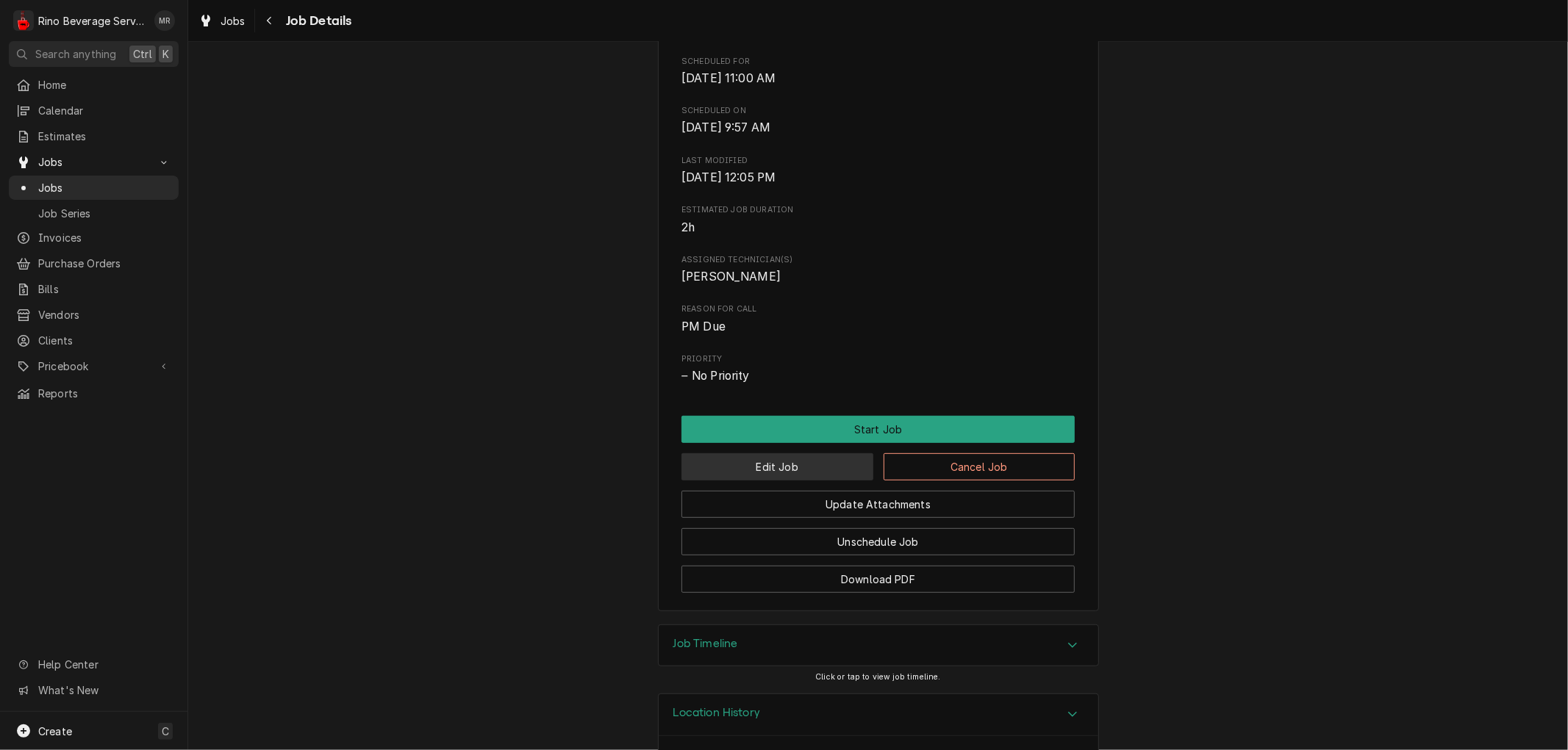
click at [756, 466] on button "Edit Job" at bounding box center [777, 467] width 192 height 27
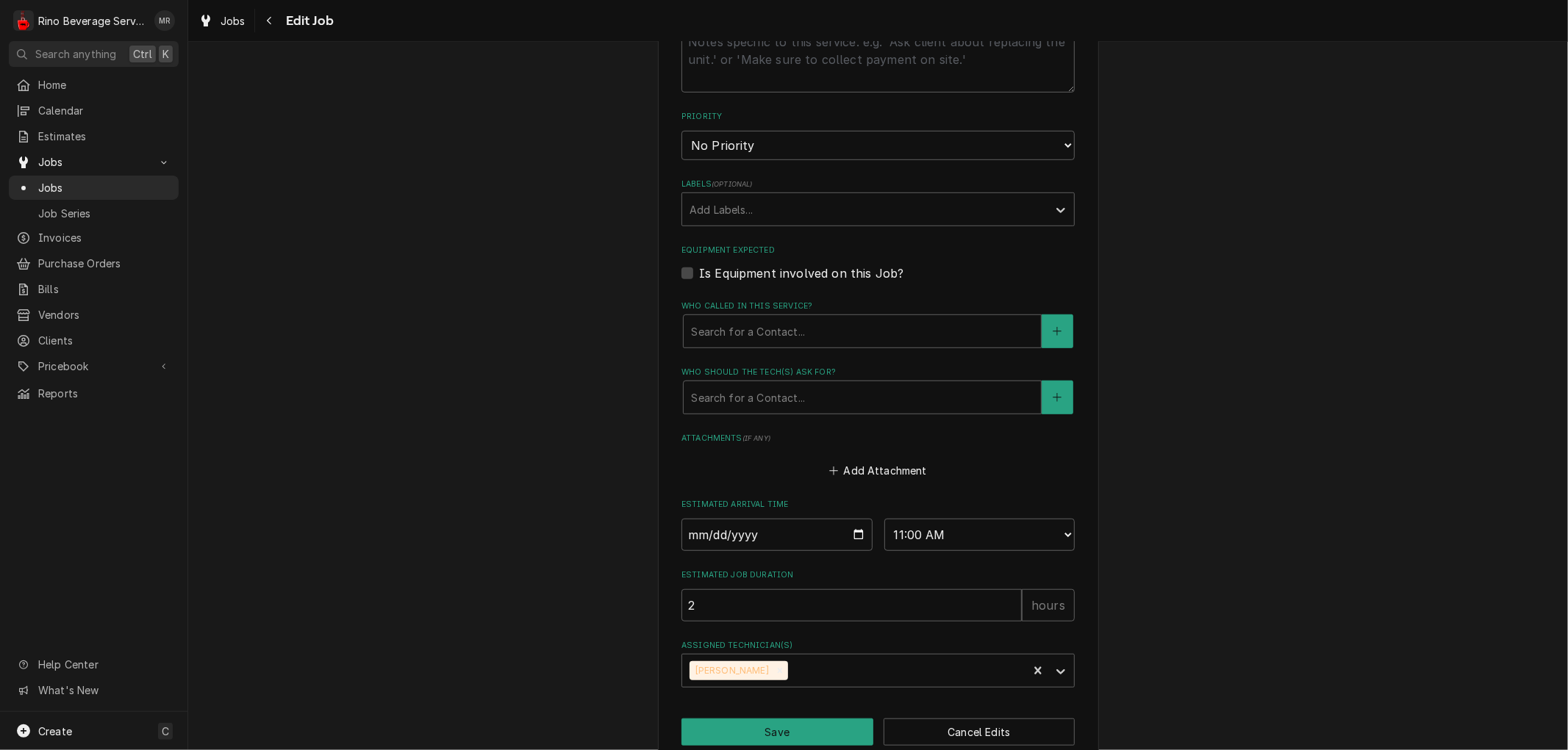
scroll to position [739, 0]
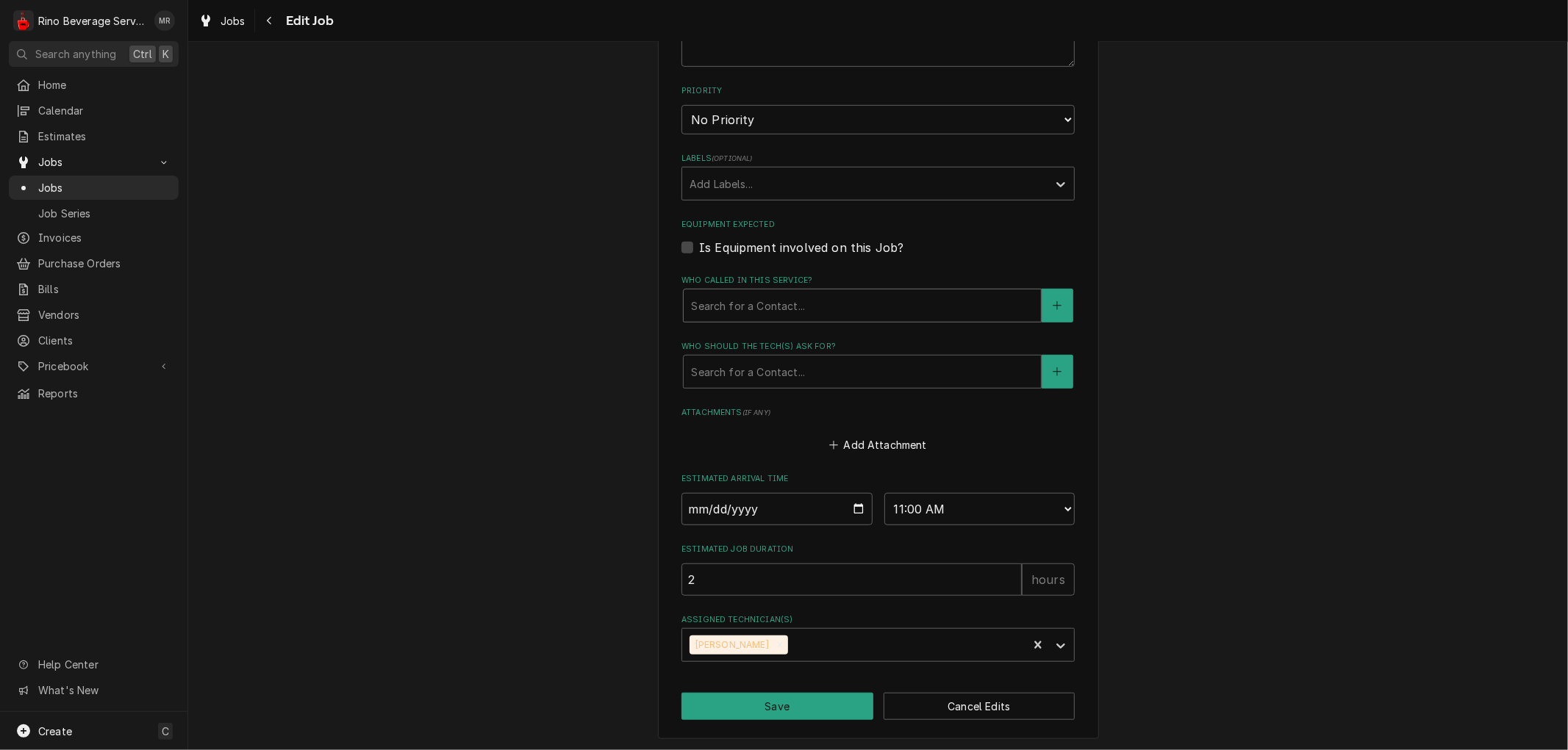
click at [712, 309] on div "Who called in this service?" at bounding box center [863, 305] width 343 height 27
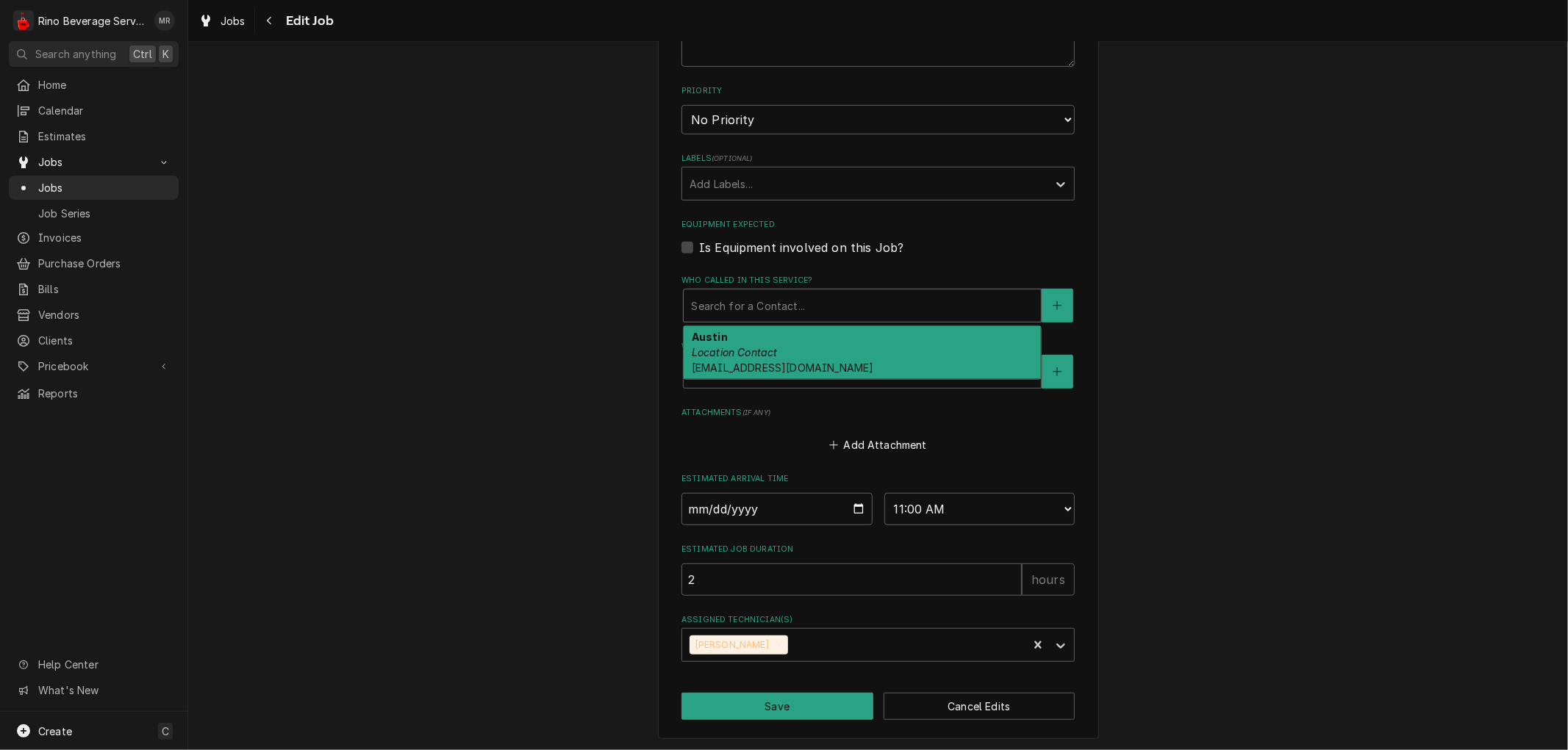
click at [718, 346] on em "Location Contact" at bounding box center [735, 352] width 86 height 12
type textarea "x"
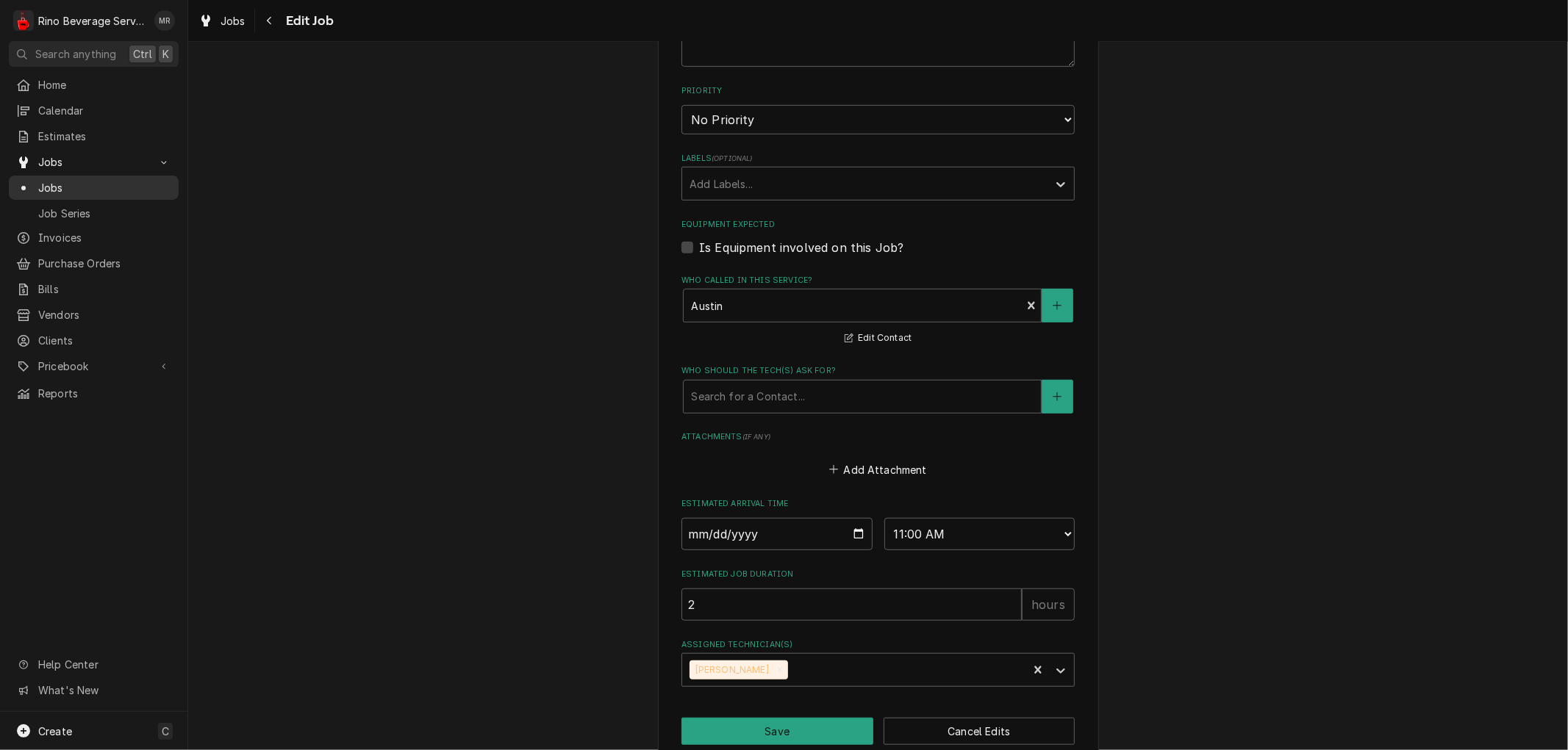
click at [104, 180] on span "Jobs" at bounding box center [104, 188] width 133 height 15
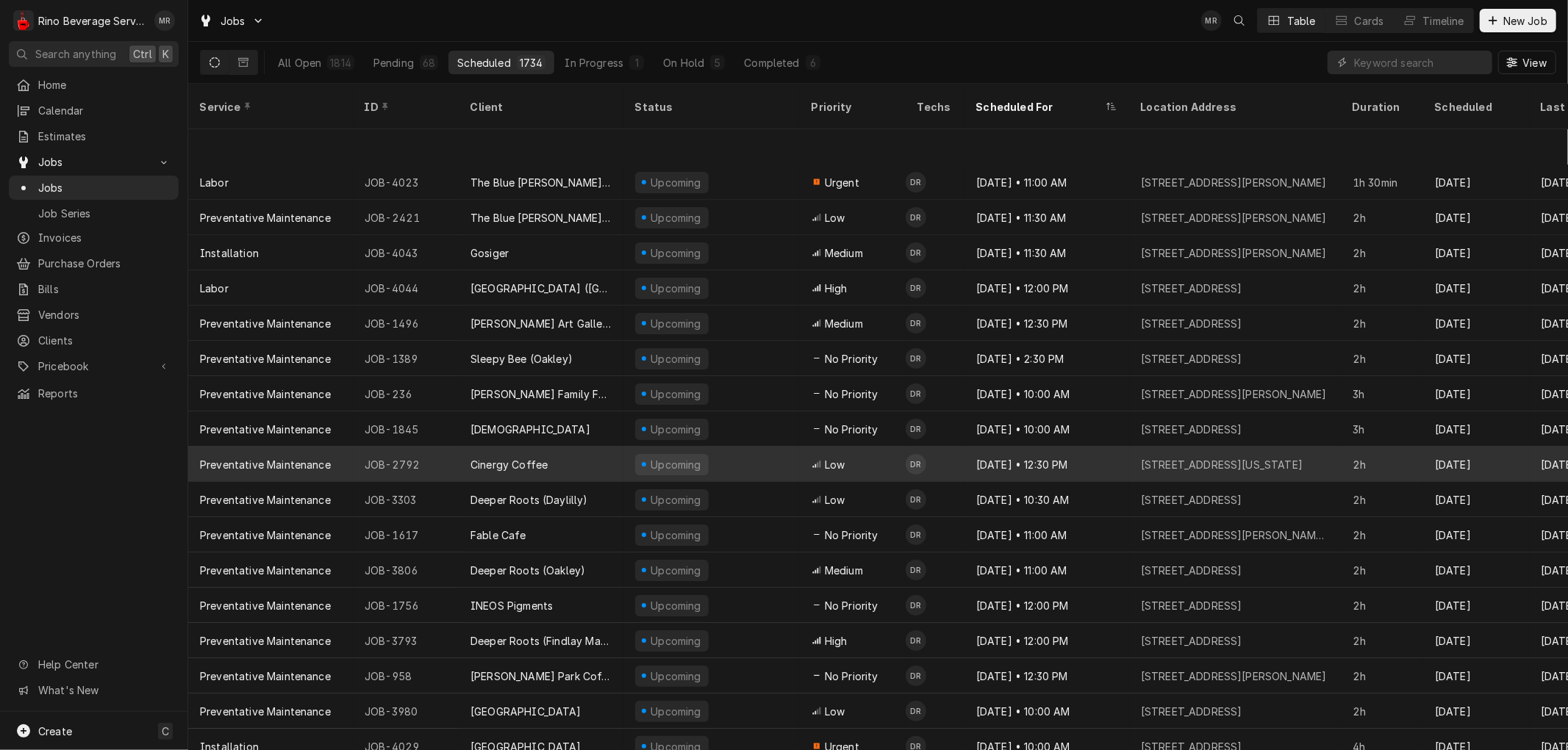
scroll to position [114, 0]
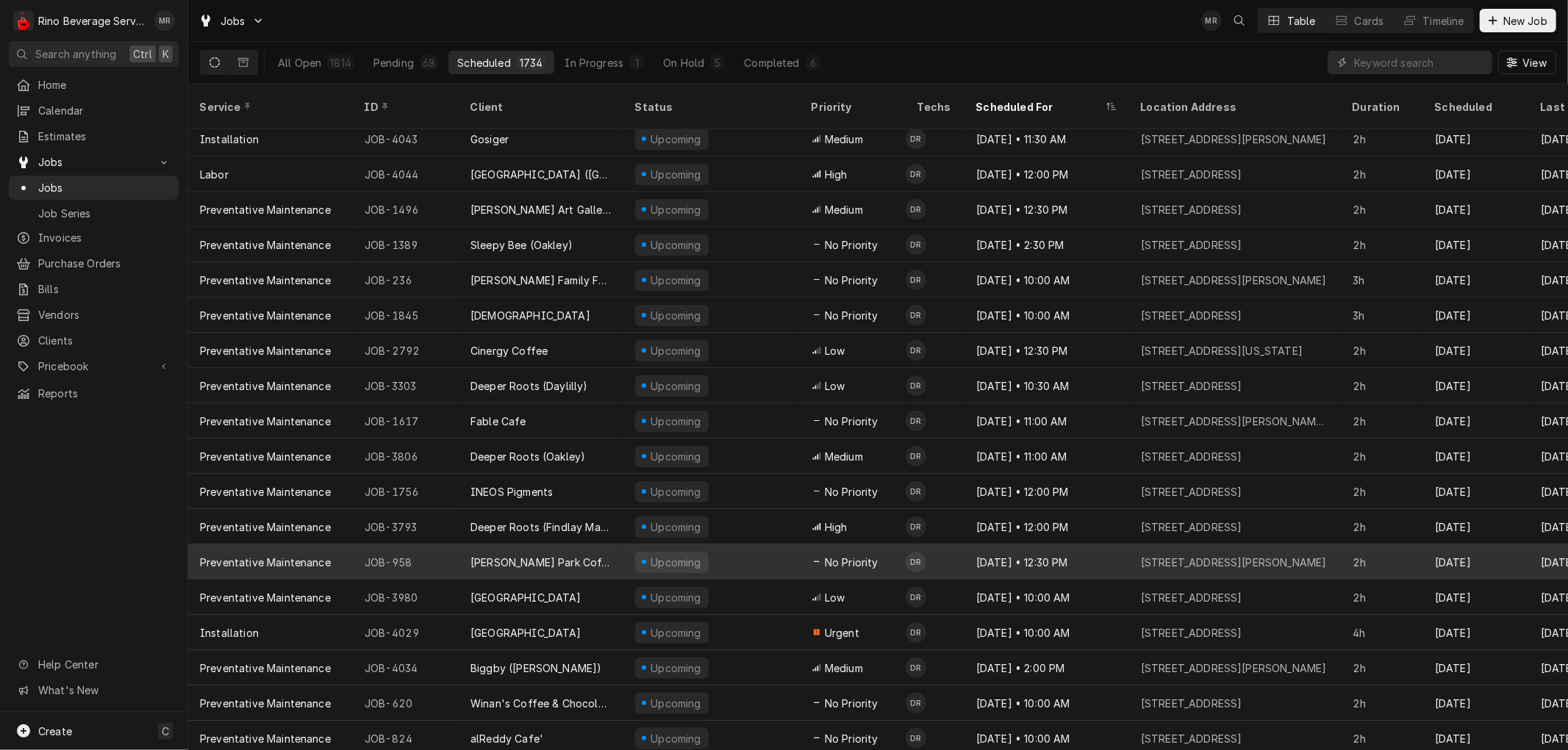
click at [588, 545] on div "[PERSON_NAME] Park Coffee" at bounding box center [541, 562] width 165 height 36
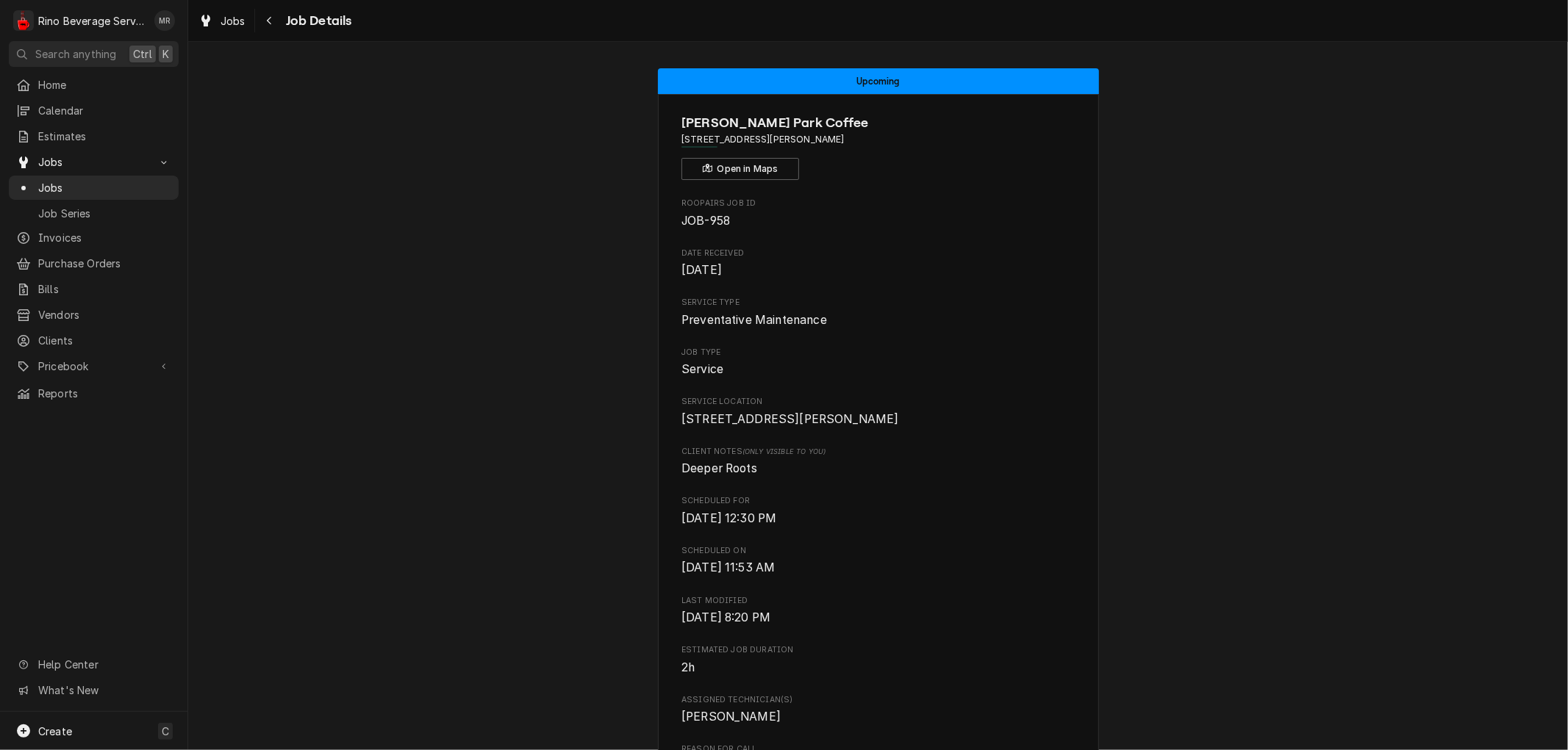
scroll to position [525, 0]
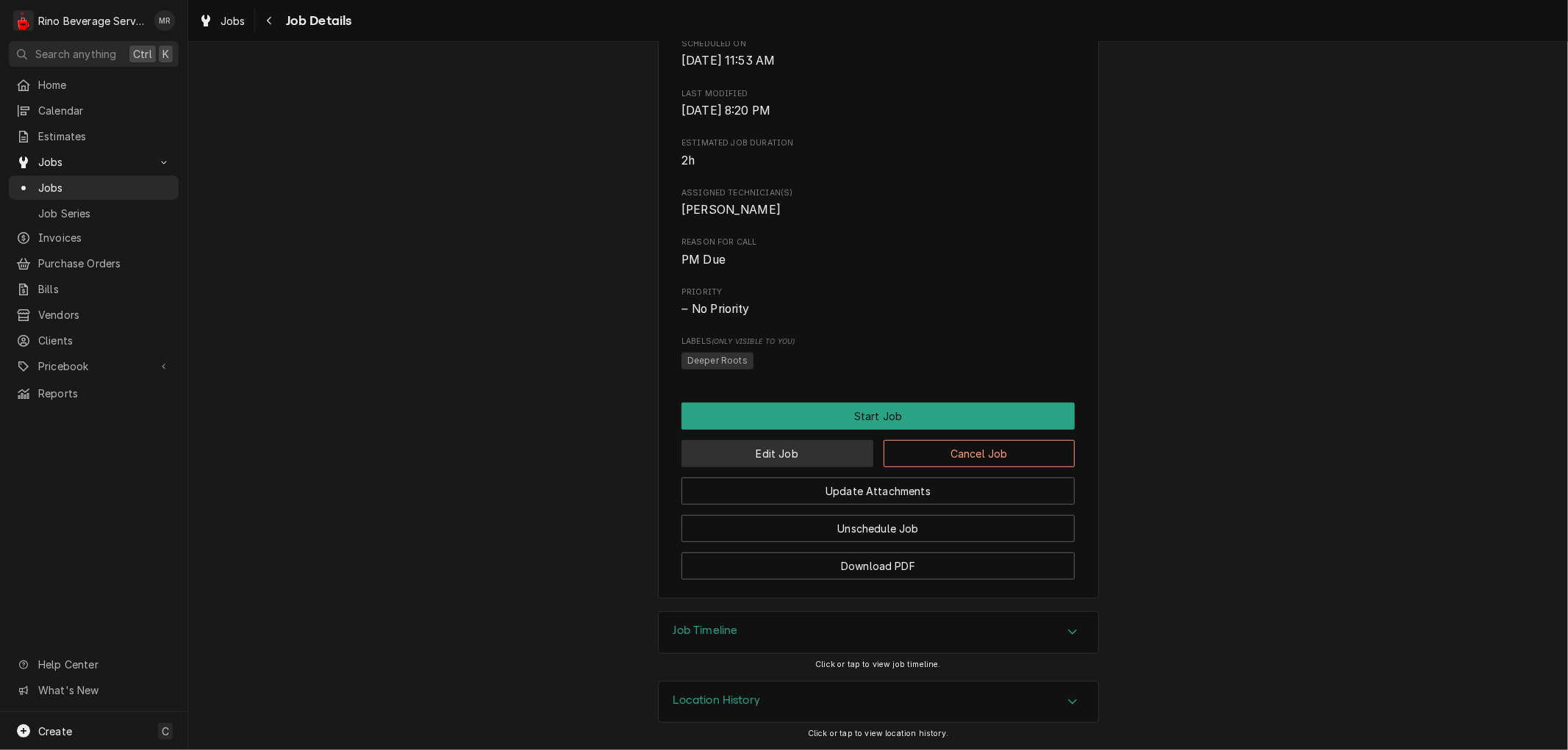
click at [738, 449] on button "Edit Job" at bounding box center [777, 454] width 192 height 27
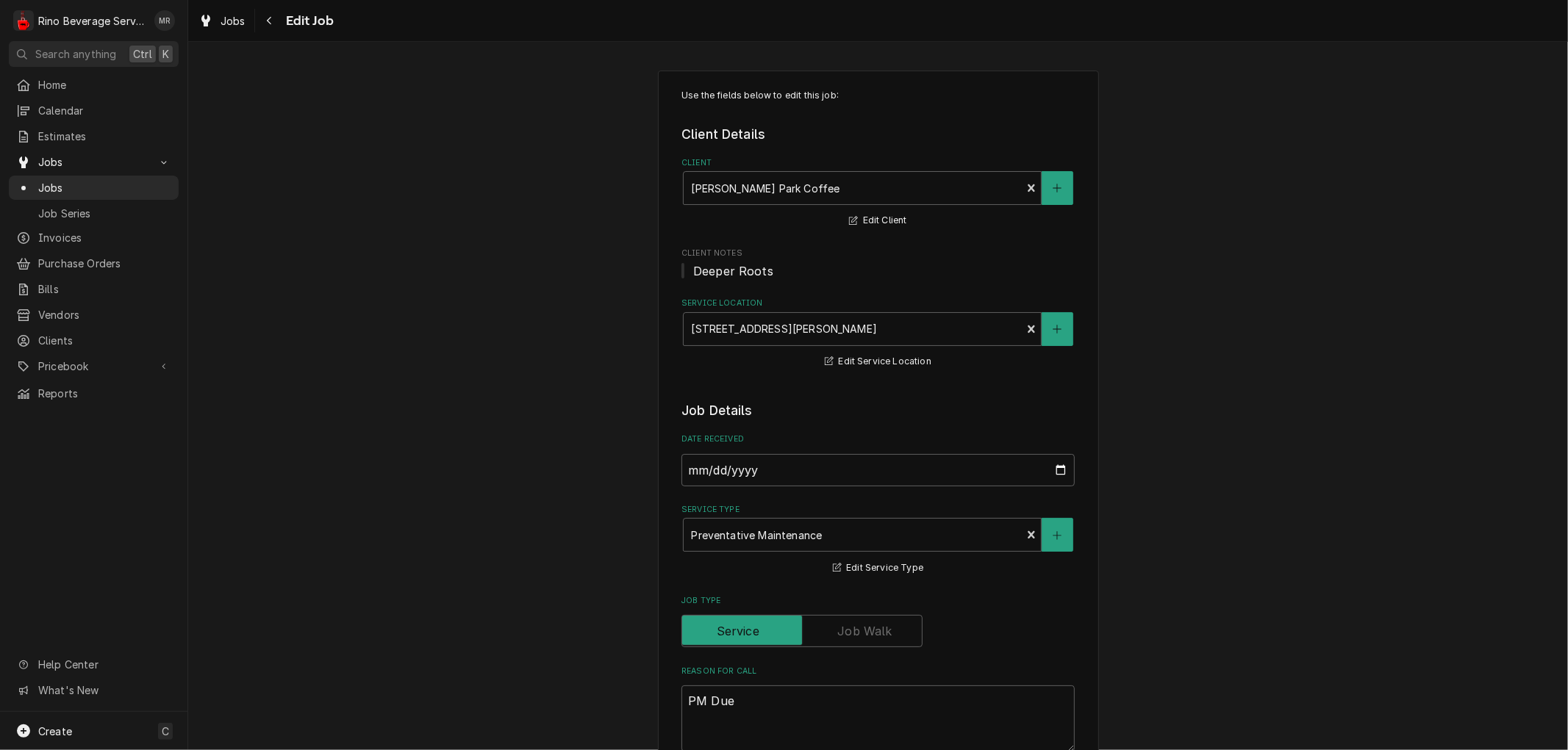
type textarea "x"
click at [116, 180] on span "Jobs" at bounding box center [104, 188] width 133 height 15
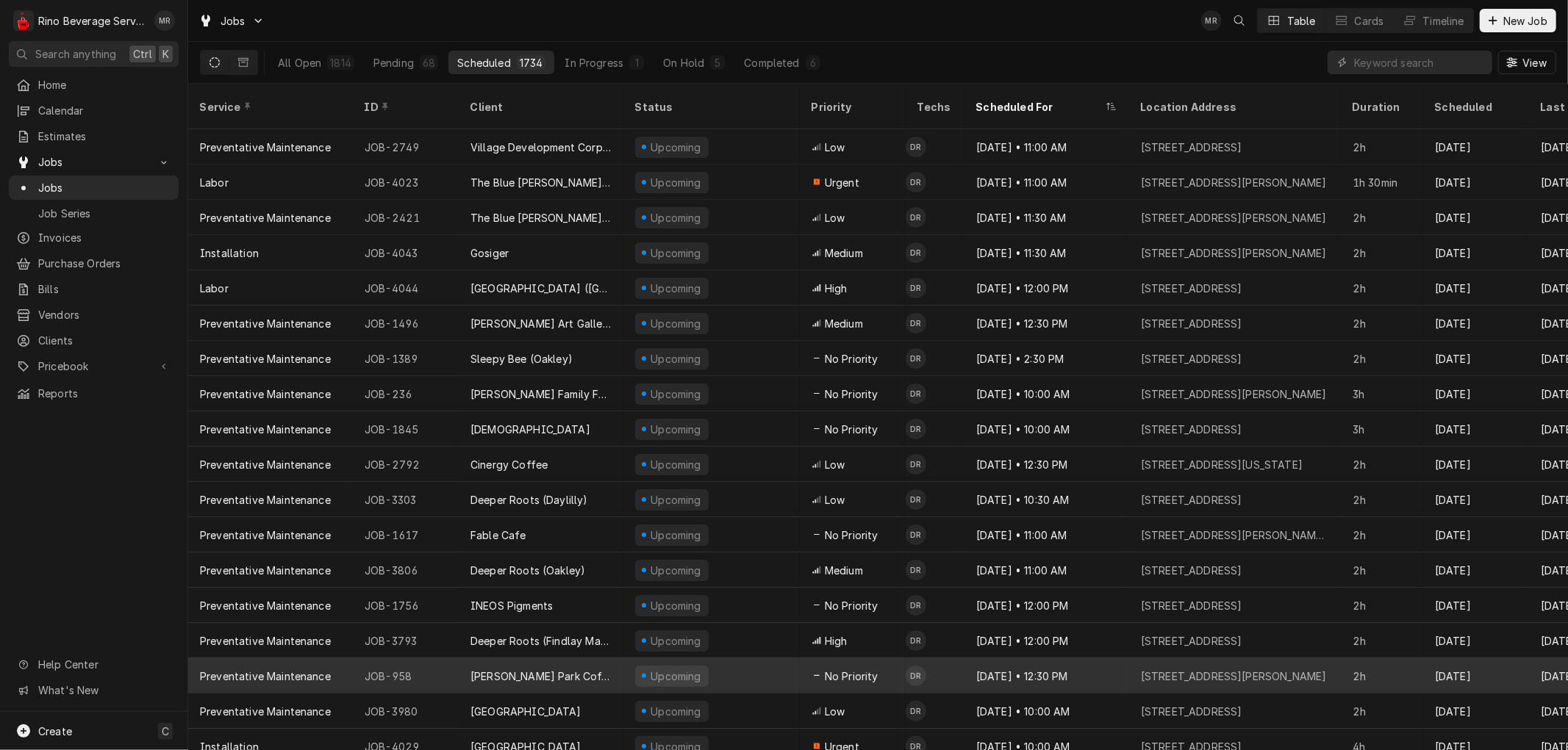
click at [619, 659] on div "[PERSON_NAME] Park Coffee" at bounding box center [541, 676] width 165 height 36
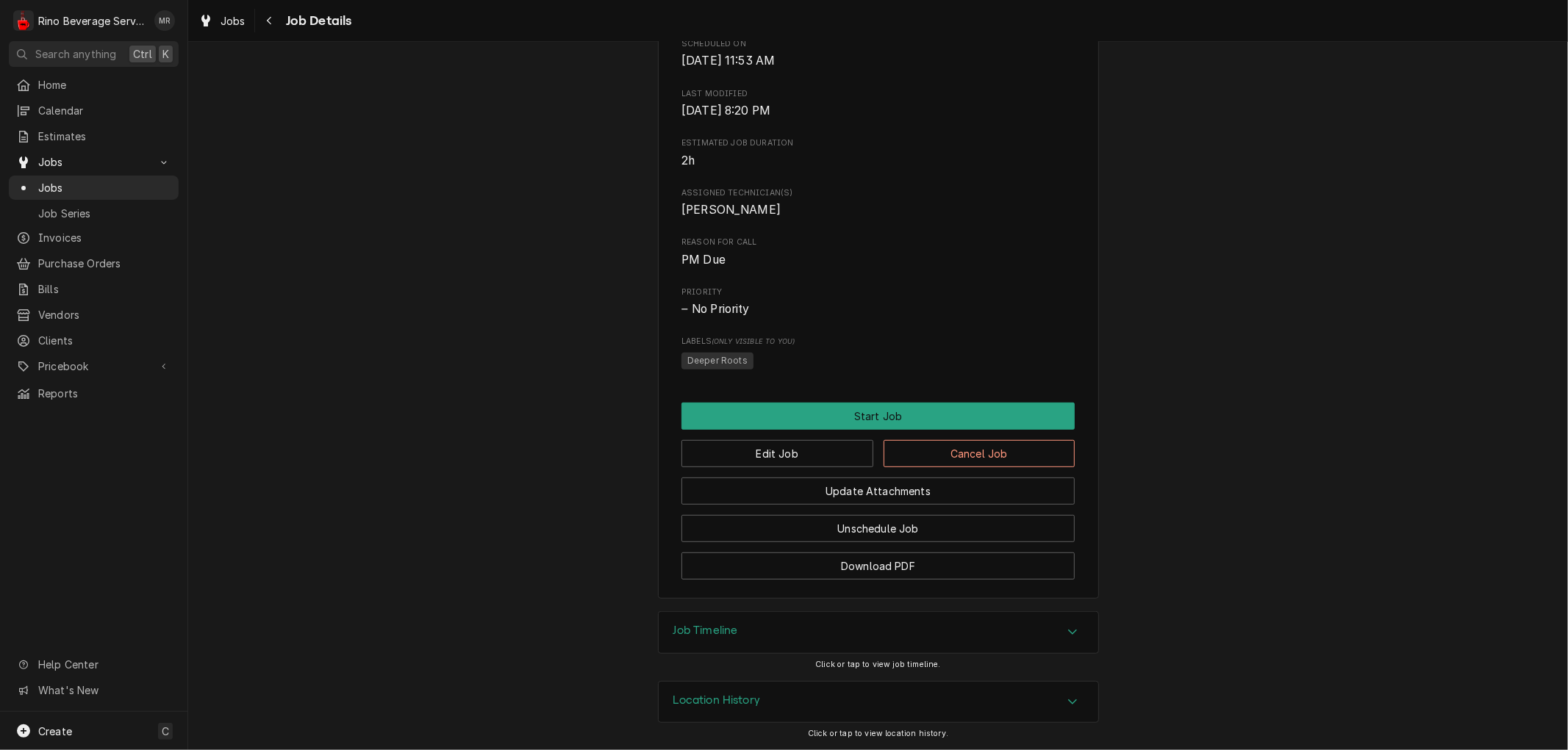
scroll to position [525, 0]
